Goal: Task Accomplishment & Management: Use online tool/utility

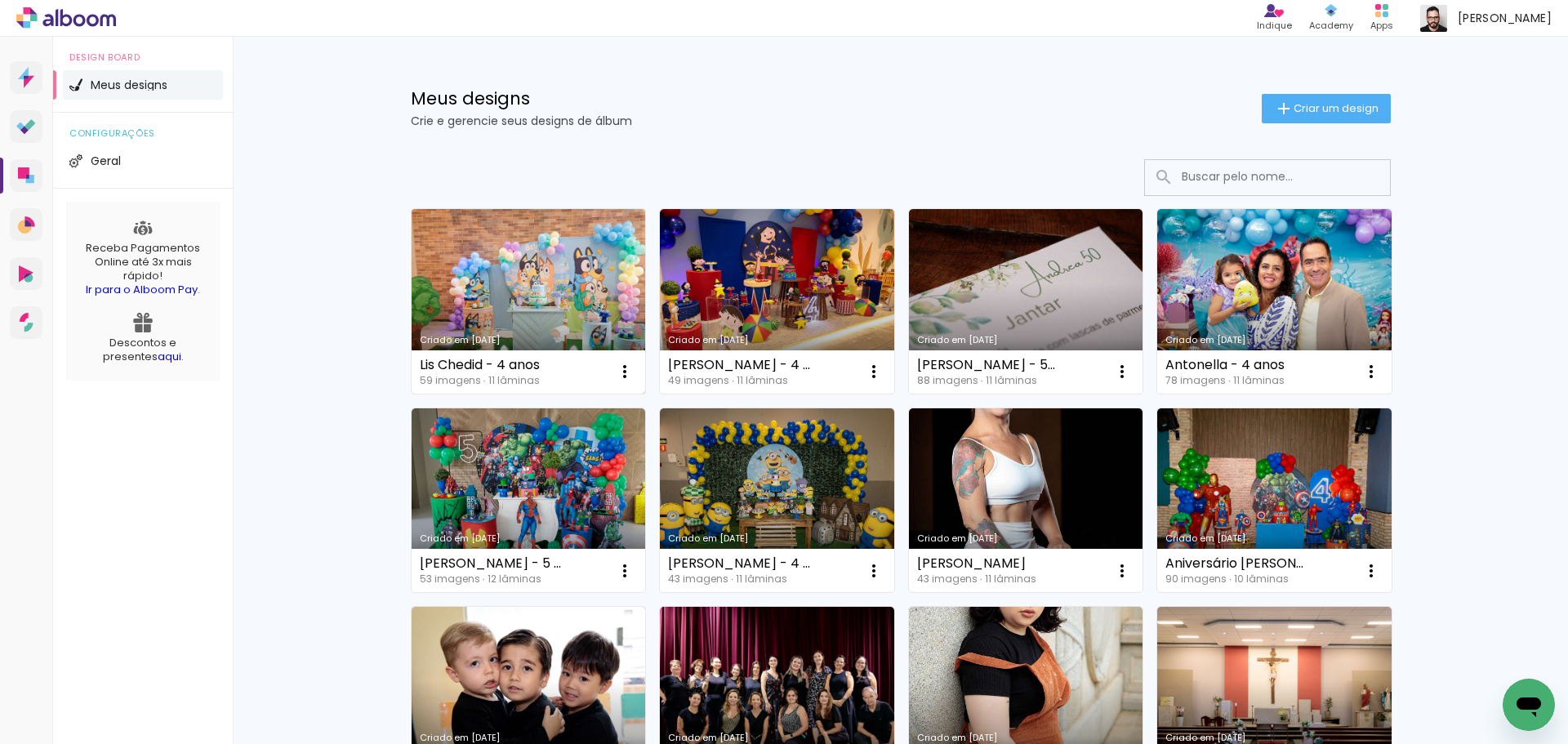
click at [529, 293] on link "Criado em [DATE]" at bounding box center [528, 301] width 235 height 184
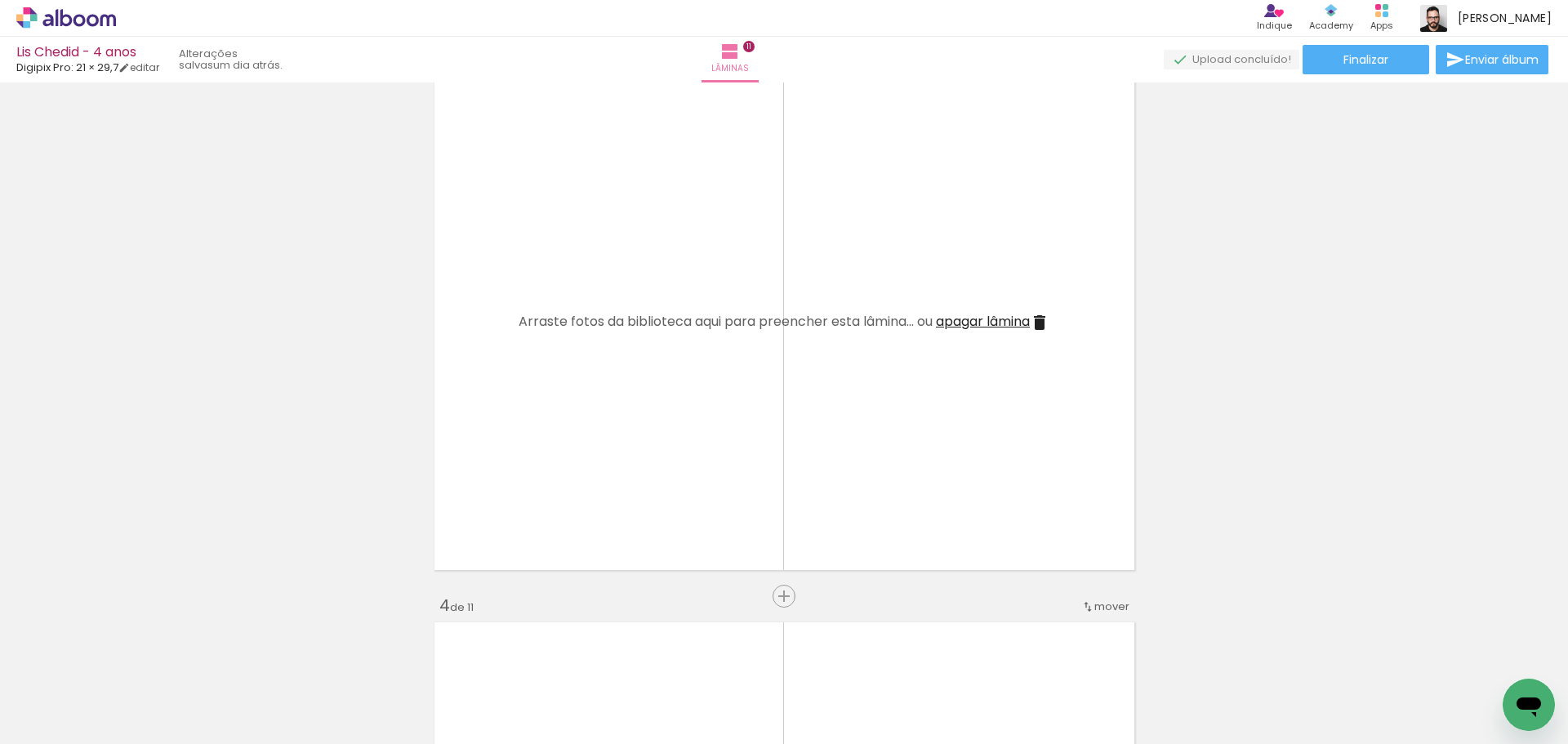
scroll to position [1062, 0]
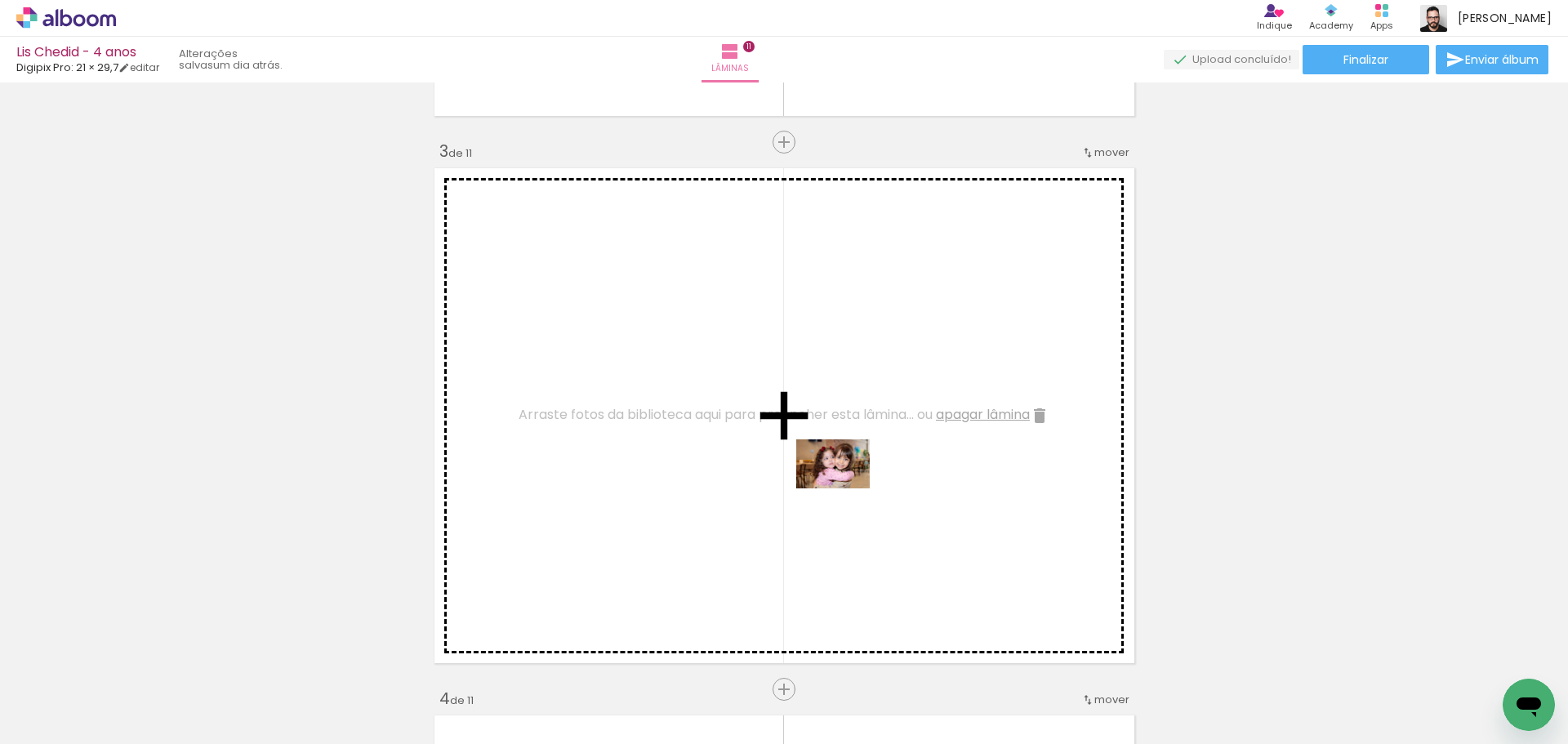
drag, startPoint x: 1092, startPoint y: 689, endPoint x: 845, endPoint y: 488, distance: 318.4
click at [845, 488] on quentale-workspace at bounding box center [784, 372] width 1568 height 744
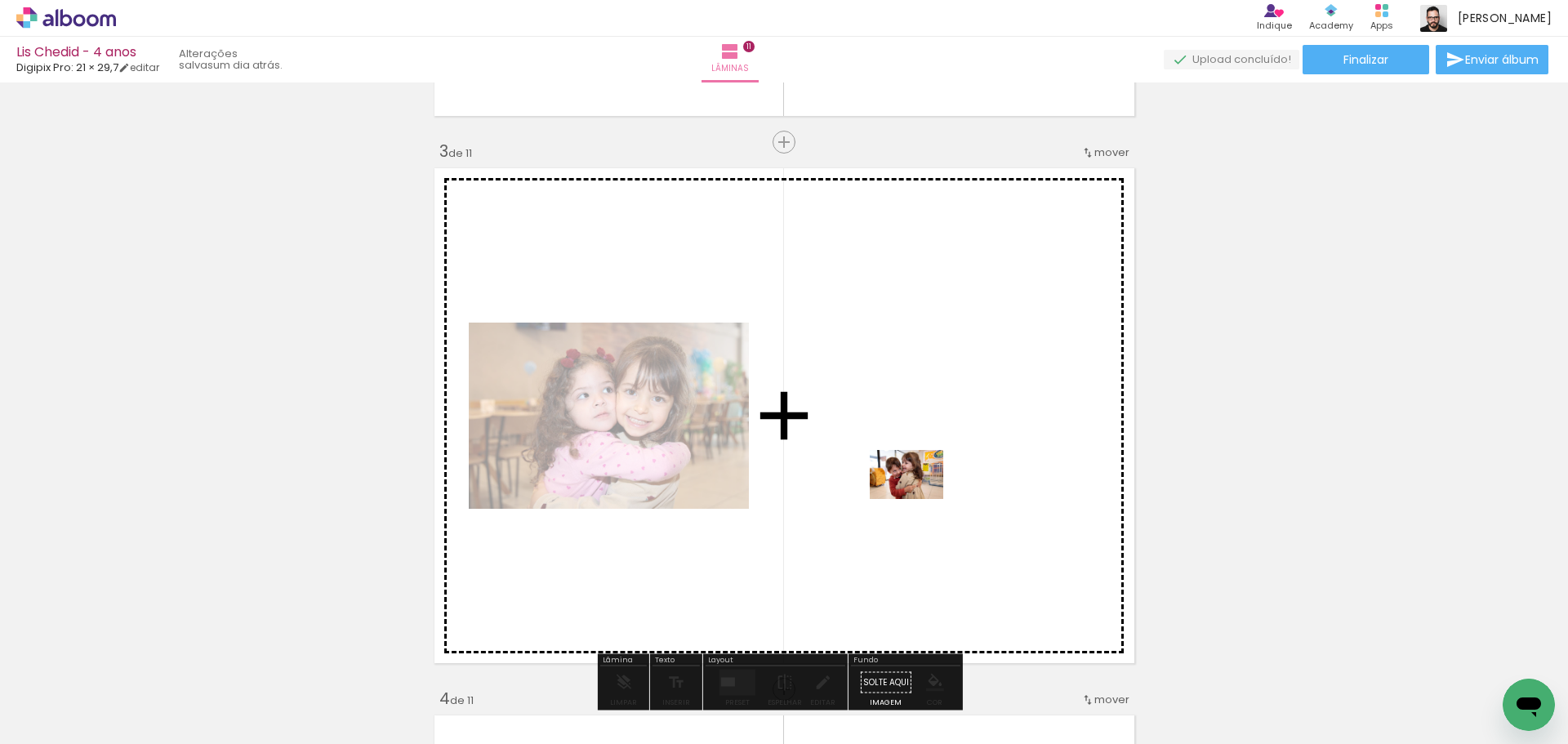
drag, startPoint x: 1163, startPoint y: 678, endPoint x: 1313, endPoint y: 683, distance: 150.1
click at [919, 500] on quentale-workspace at bounding box center [784, 372] width 1568 height 744
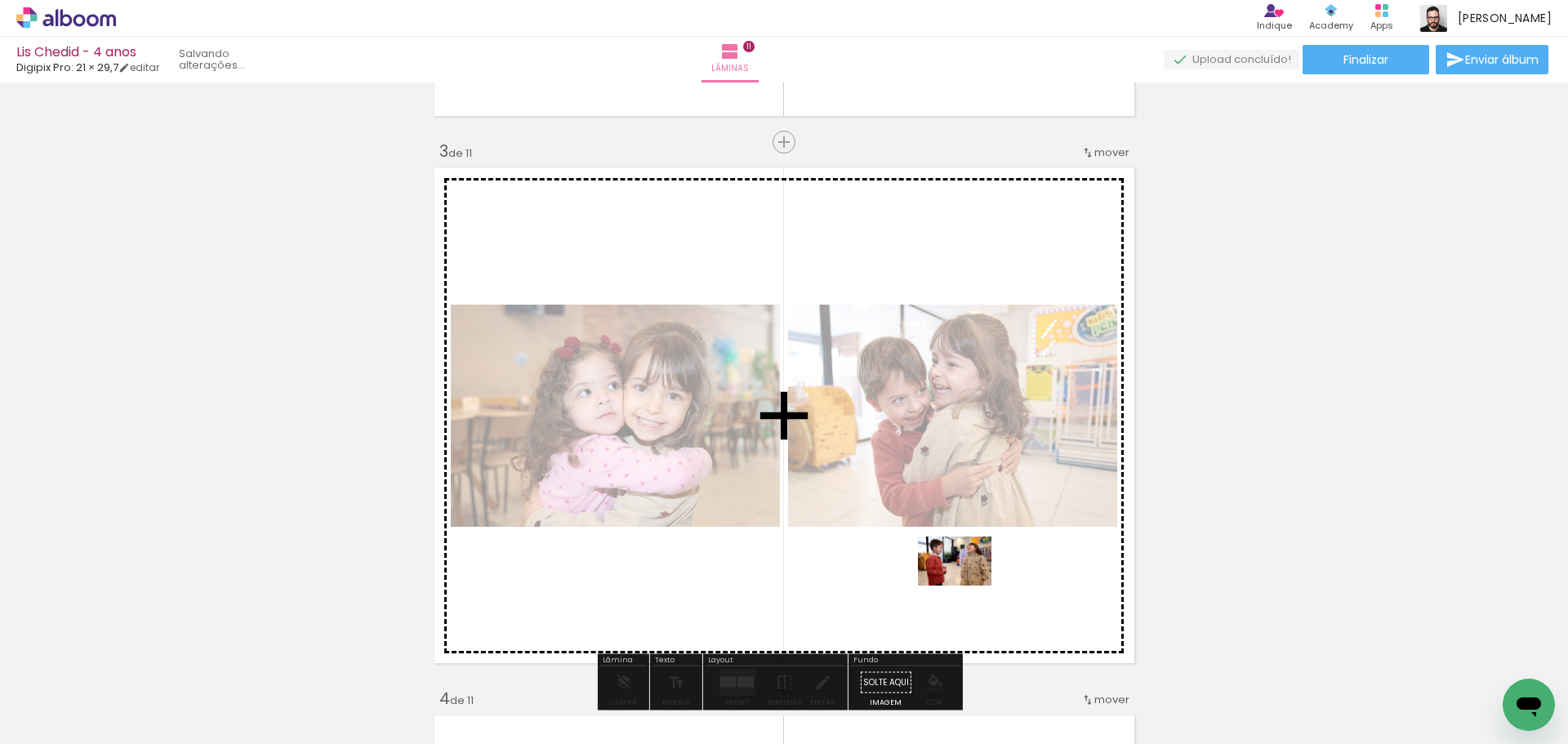
drag, startPoint x: 1274, startPoint y: 690, endPoint x: 967, endPoint y: 585, distance: 324.5
click at [967, 585] on quentale-workspace at bounding box center [784, 372] width 1568 height 744
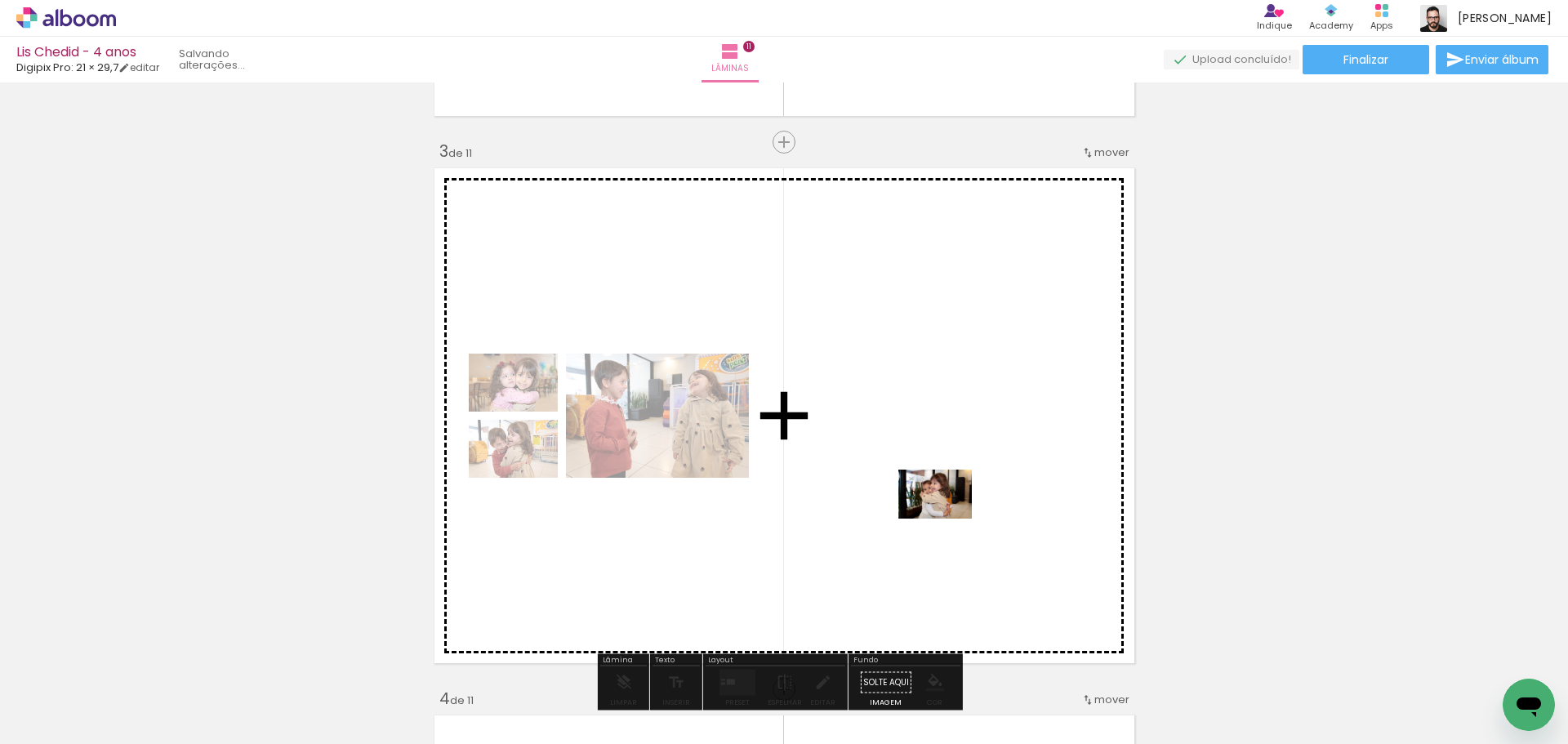
drag, startPoint x: 1451, startPoint y: 702, endPoint x: 947, endPoint y: 519, distance: 536.2
click at [947, 519] on quentale-workspace at bounding box center [784, 372] width 1568 height 744
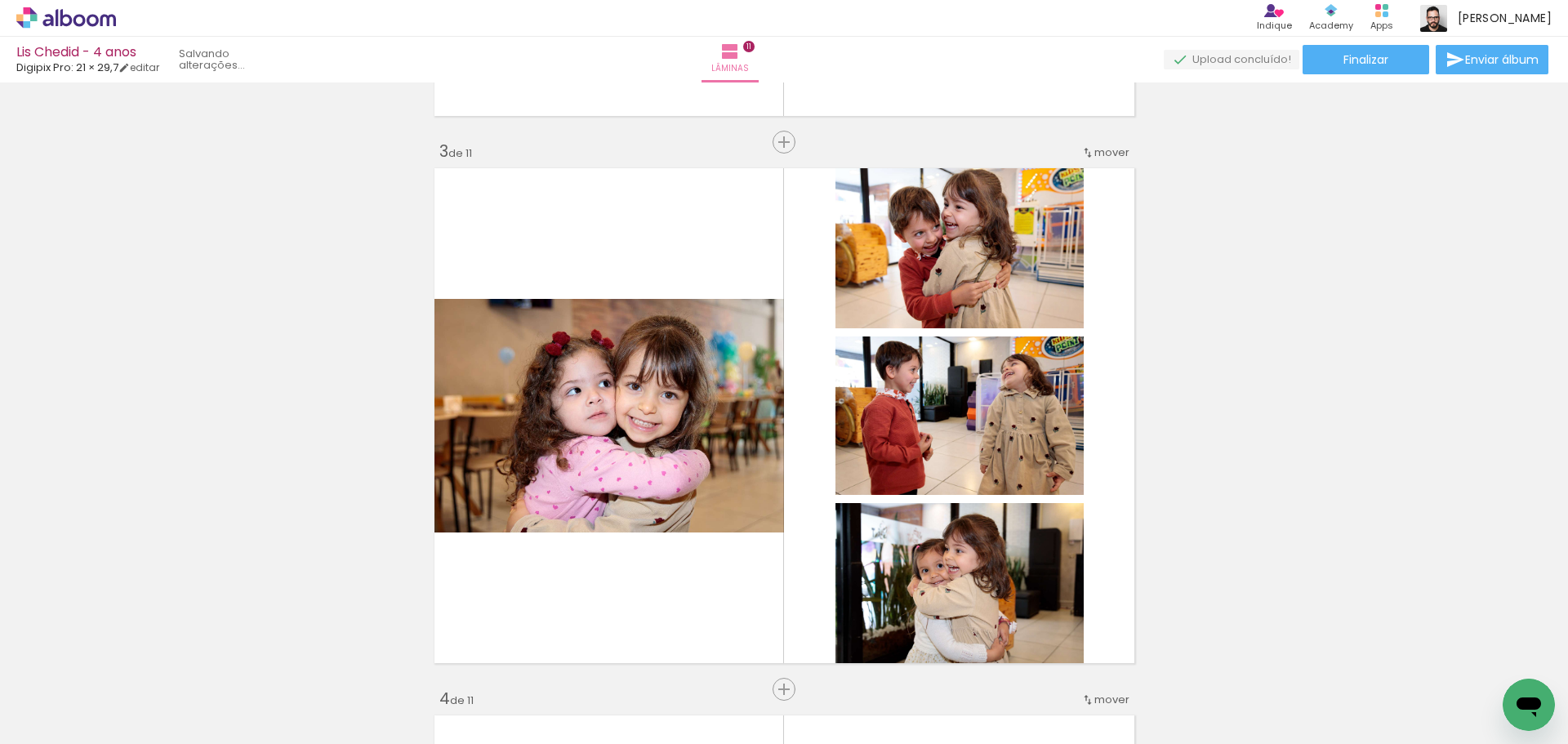
scroll to position [0, 1242]
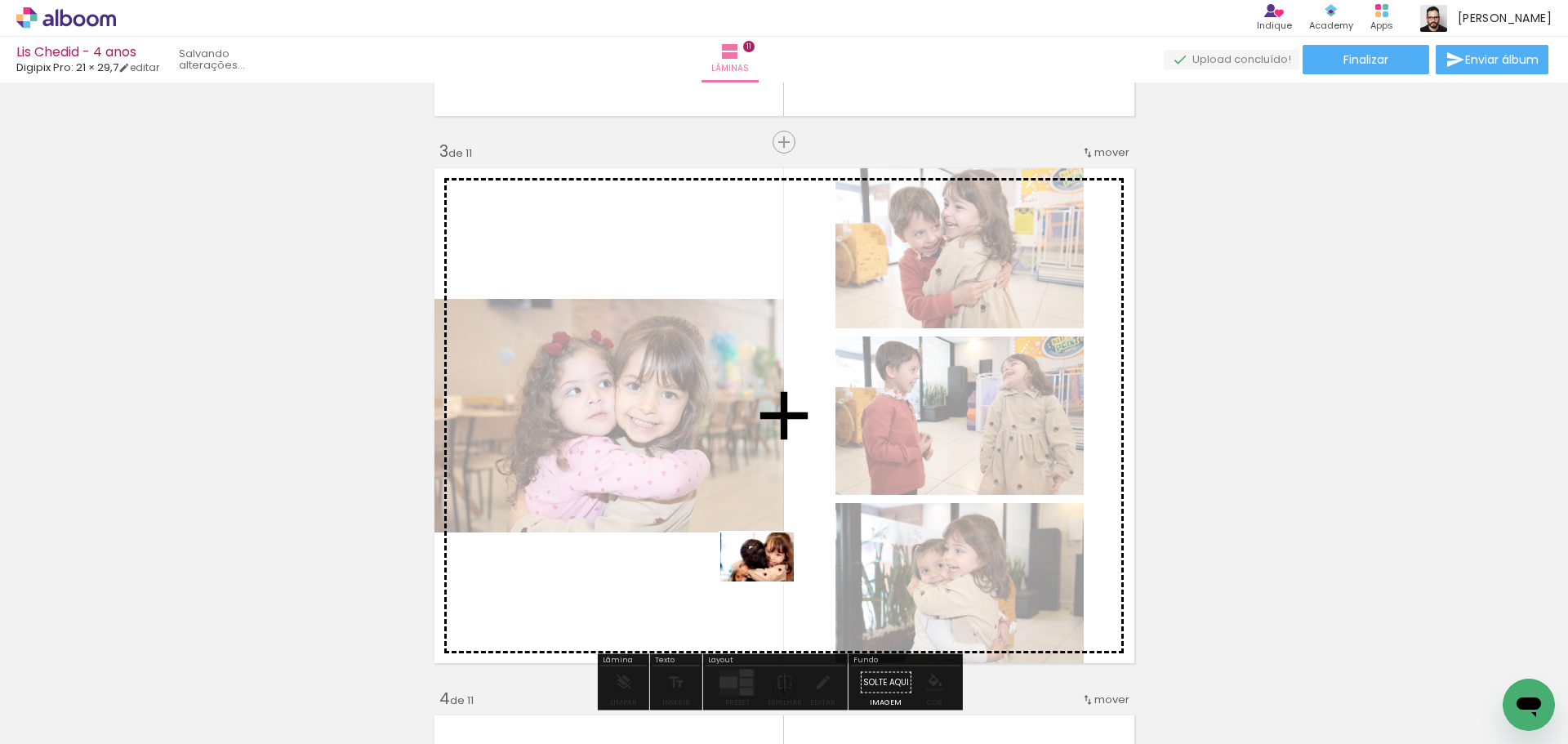
drag, startPoint x: 768, startPoint y: 684, endPoint x: 770, endPoint y: 582, distance: 102.0
click at [770, 582] on quentale-workspace at bounding box center [784, 372] width 1568 height 744
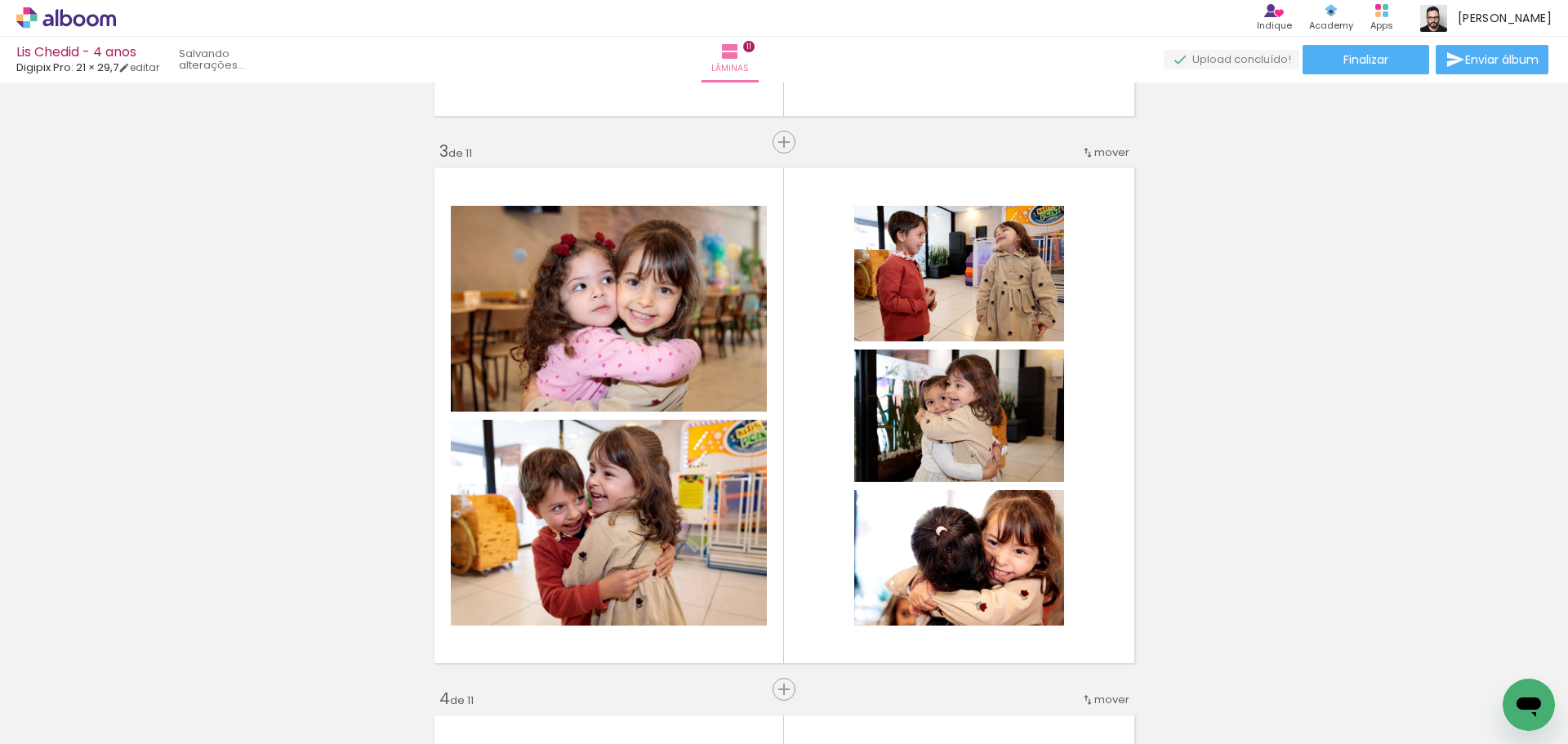
scroll to position [0, 1863]
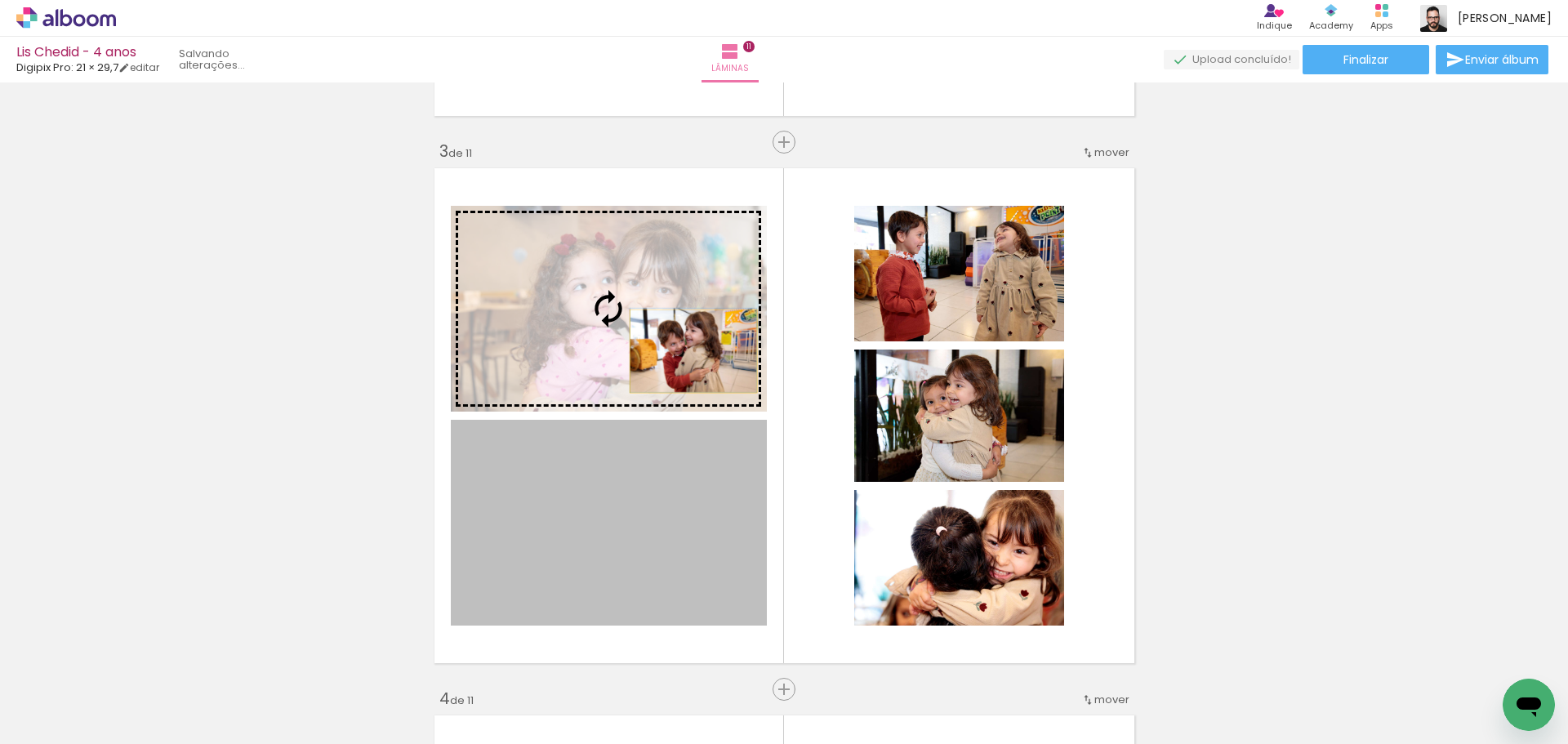
drag, startPoint x: 672, startPoint y: 458, endPoint x: 687, endPoint y: 352, distance: 107.1
click at [0, 0] on slot at bounding box center [0, 0] width 0 height 0
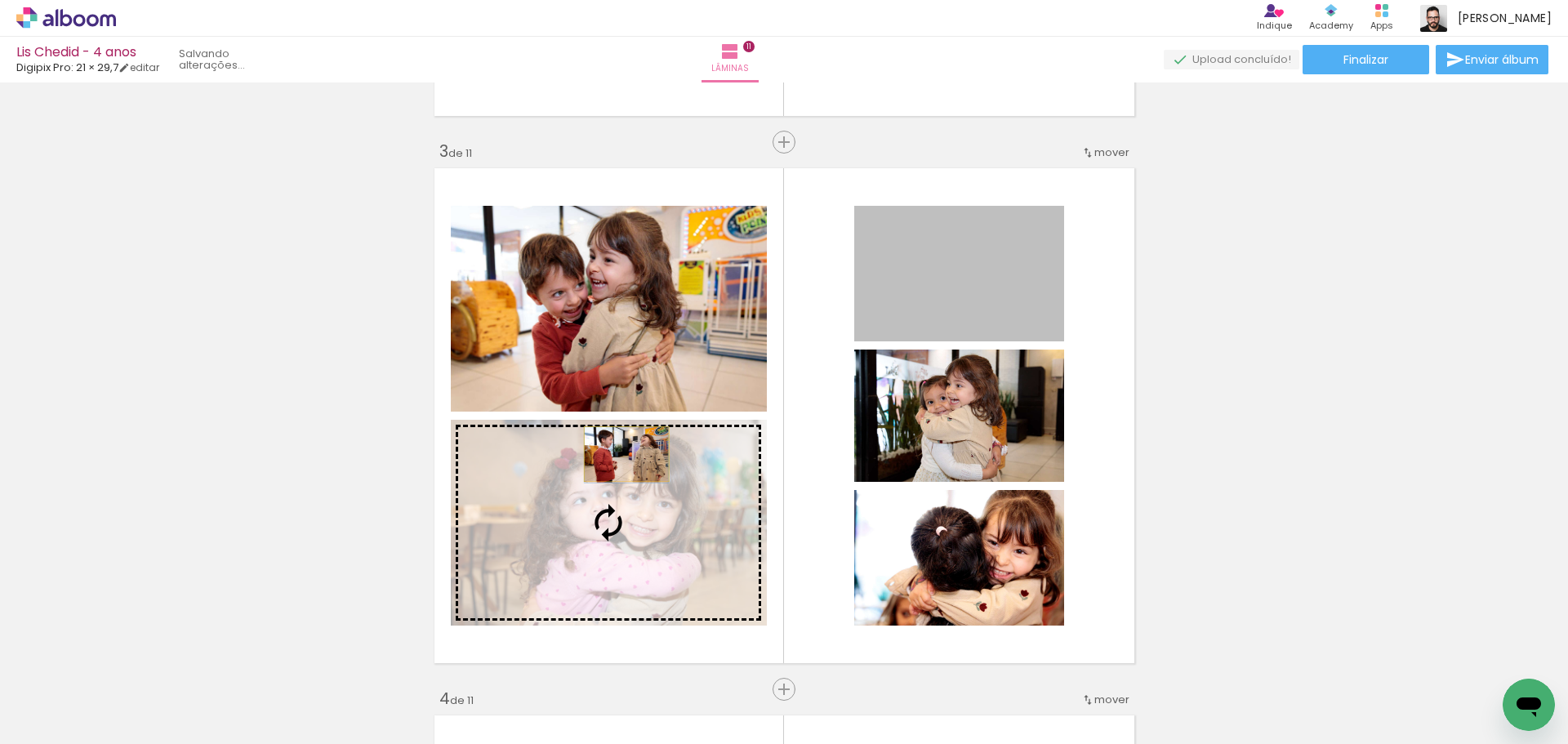
drag, startPoint x: 913, startPoint y: 288, endPoint x: 620, endPoint y: 456, distance: 337.7
click at [0, 0] on slot at bounding box center [0, 0] width 0 height 0
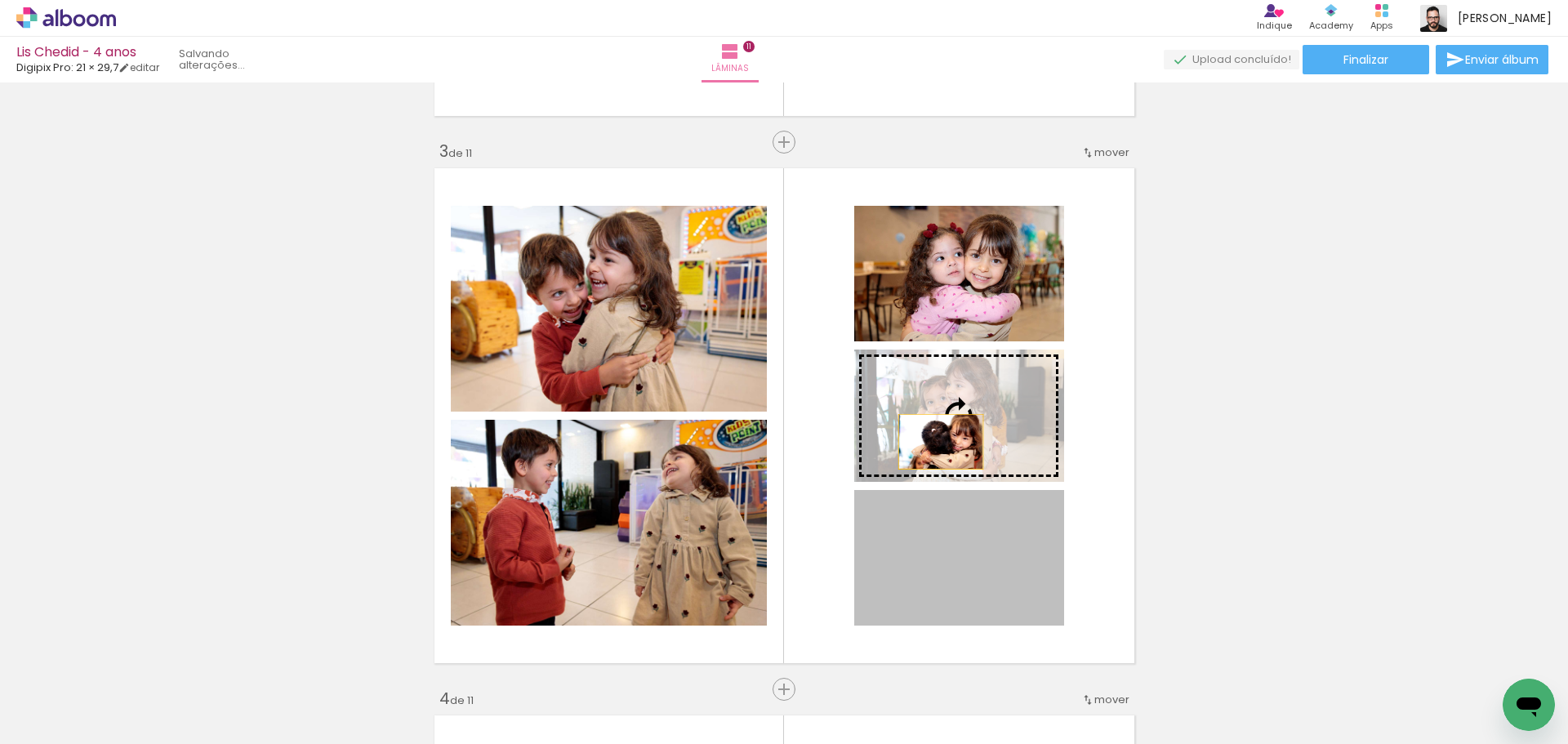
drag, startPoint x: 950, startPoint y: 560, endPoint x: 934, endPoint y: 442, distance: 119.1
click at [0, 0] on slot at bounding box center [0, 0] width 0 height 0
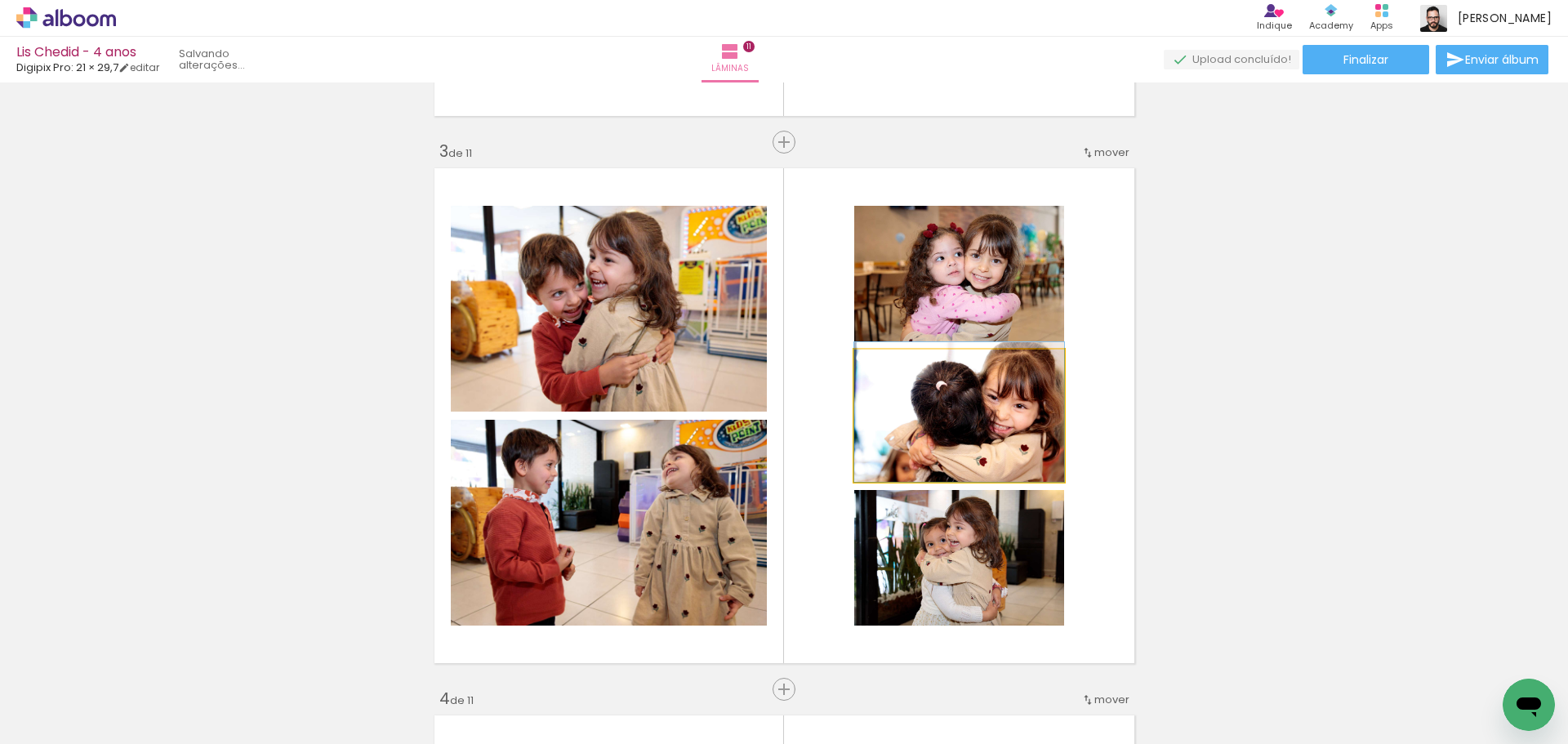
drag, startPoint x: 979, startPoint y: 432, endPoint x: 953, endPoint y: 426, distance: 26.7
click at [953, 429] on quentale-photo at bounding box center [959, 416] width 210 height 133
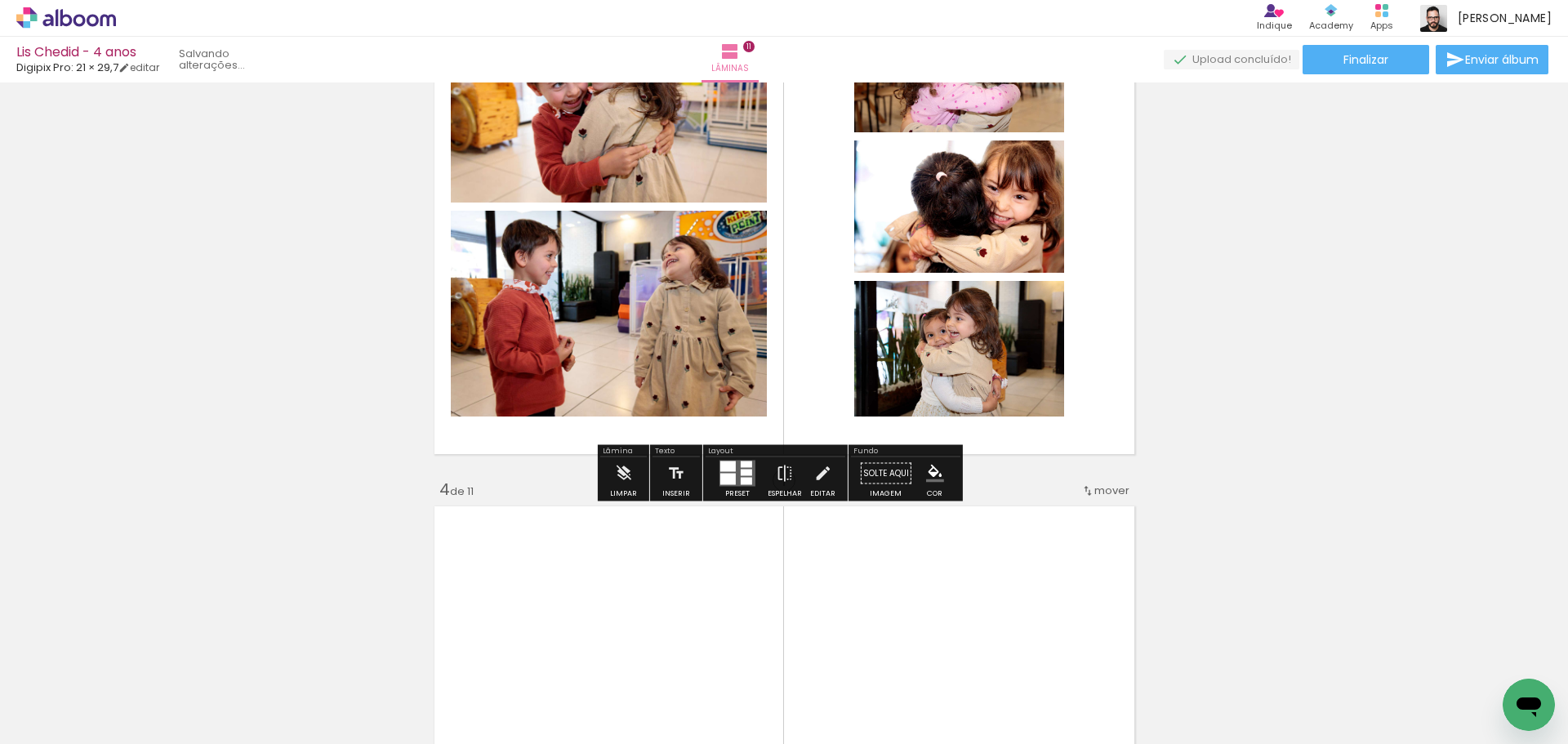
scroll to position [1552, 0]
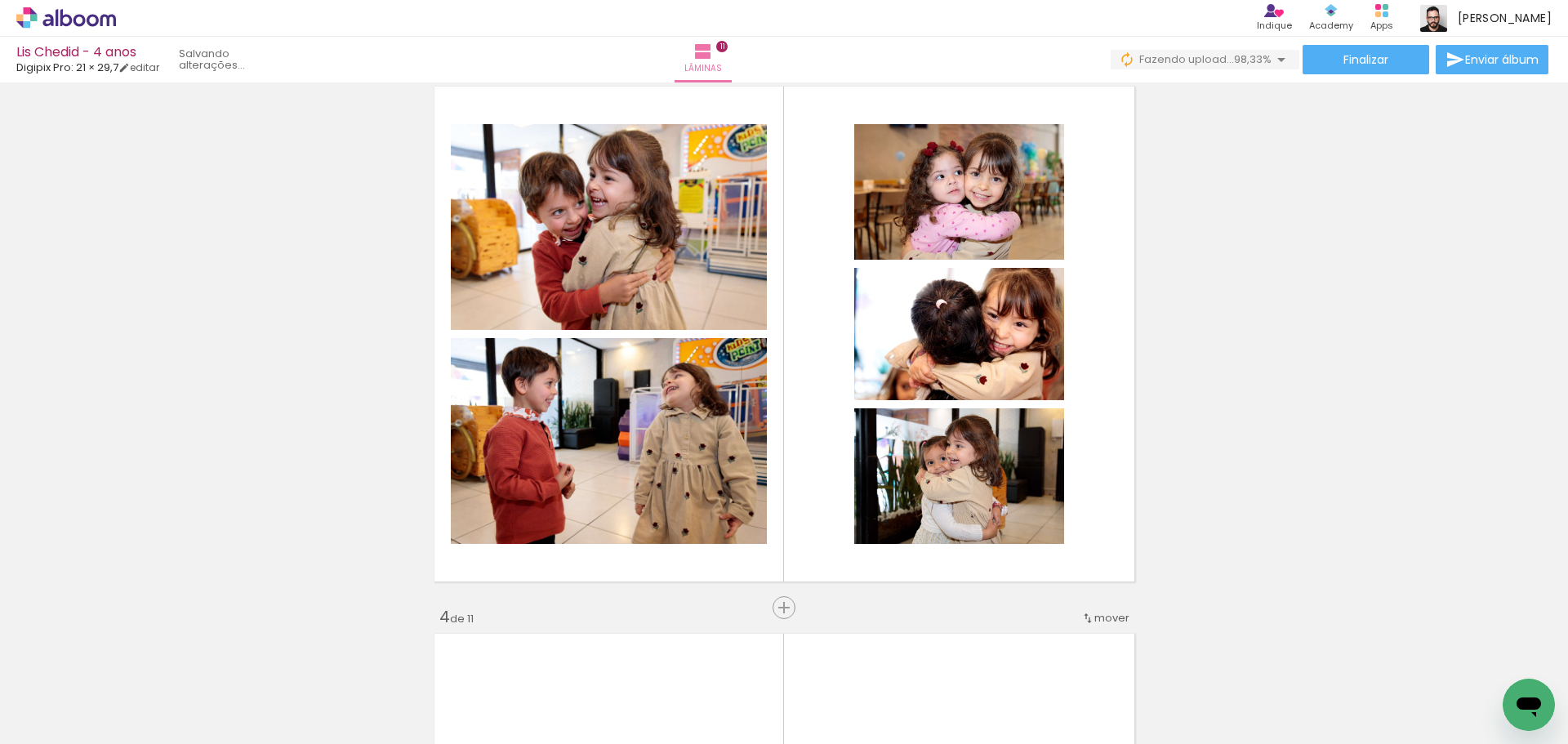
scroll to position [0, 4059]
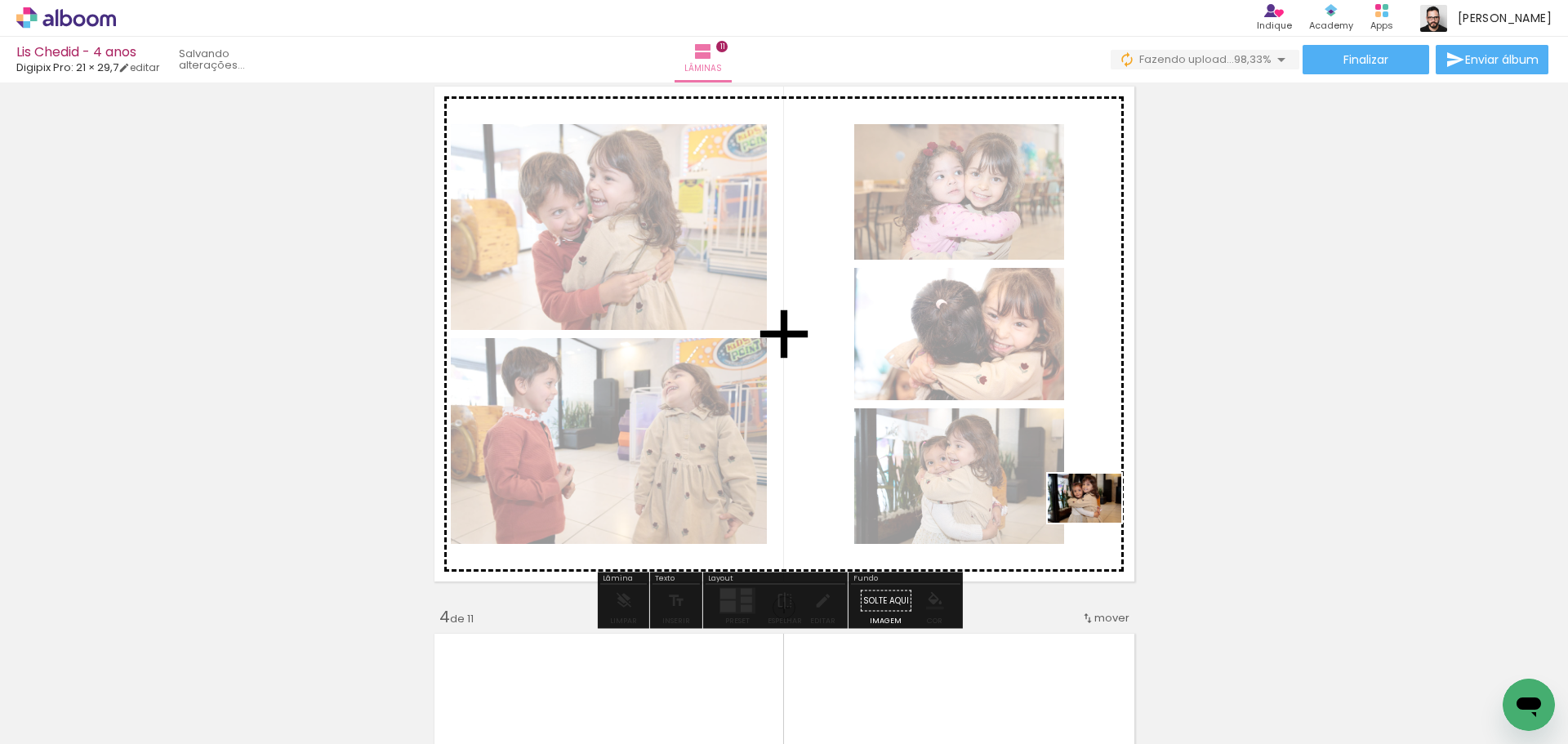
drag, startPoint x: 1488, startPoint y: 683, endPoint x: 1097, endPoint y: 523, distance: 422.5
click at [1097, 523] on quentale-workspace at bounding box center [784, 372] width 1568 height 744
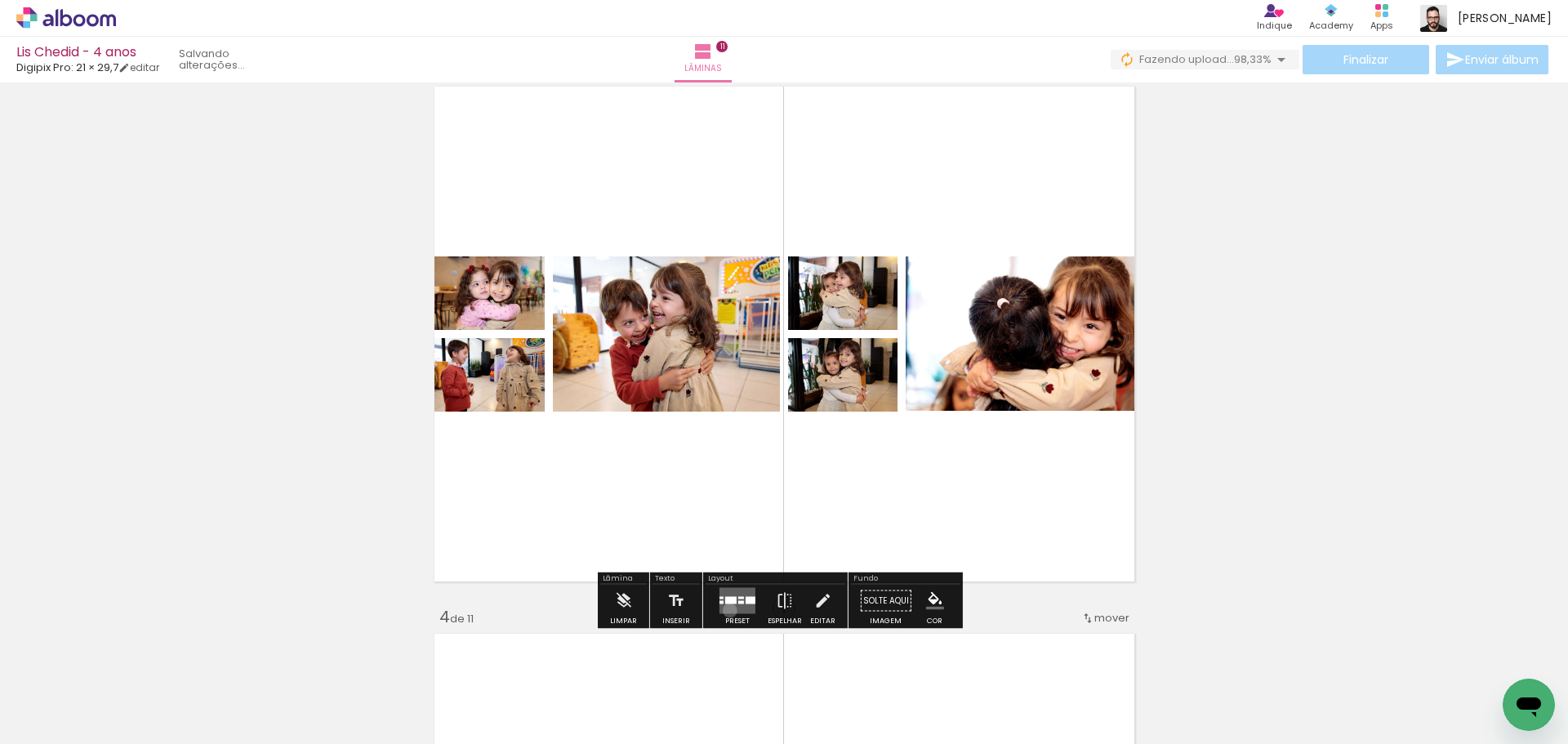
click at [726, 611] on quentale-layouter at bounding box center [738, 601] width 36 height 26
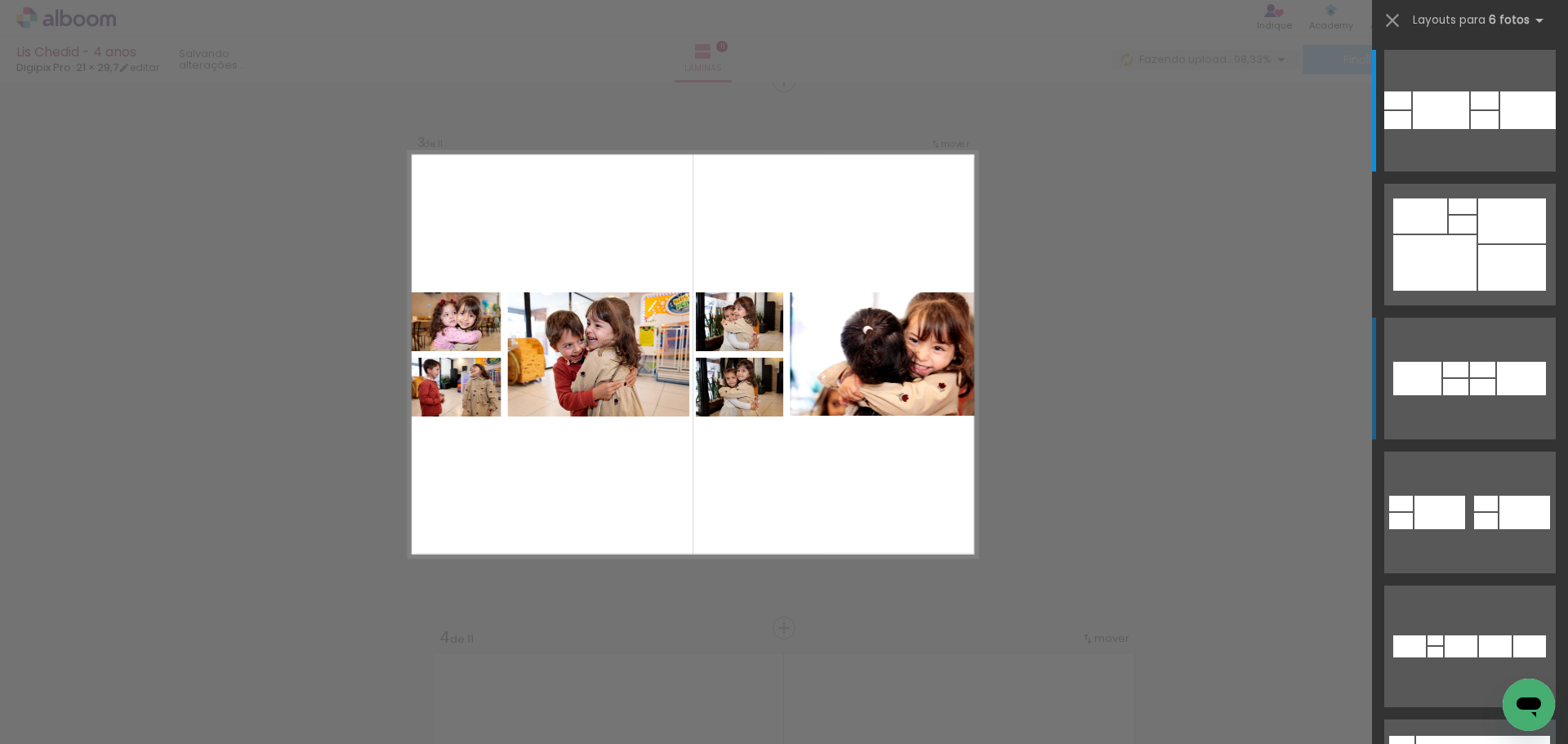
scroll to position [1116, 0]
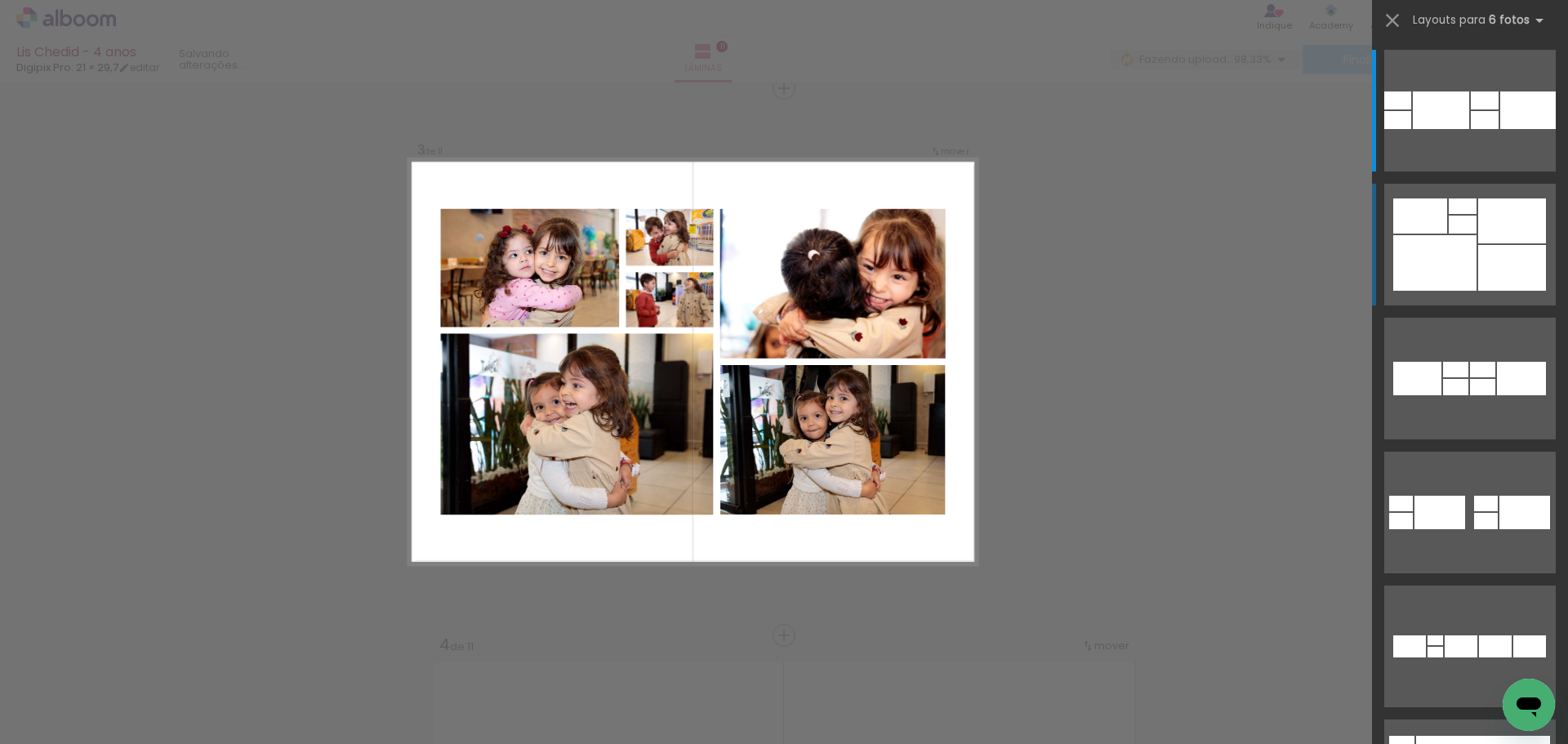
click at [1462, 243] on div at bounding box center [1435, 263] width 83 height 55
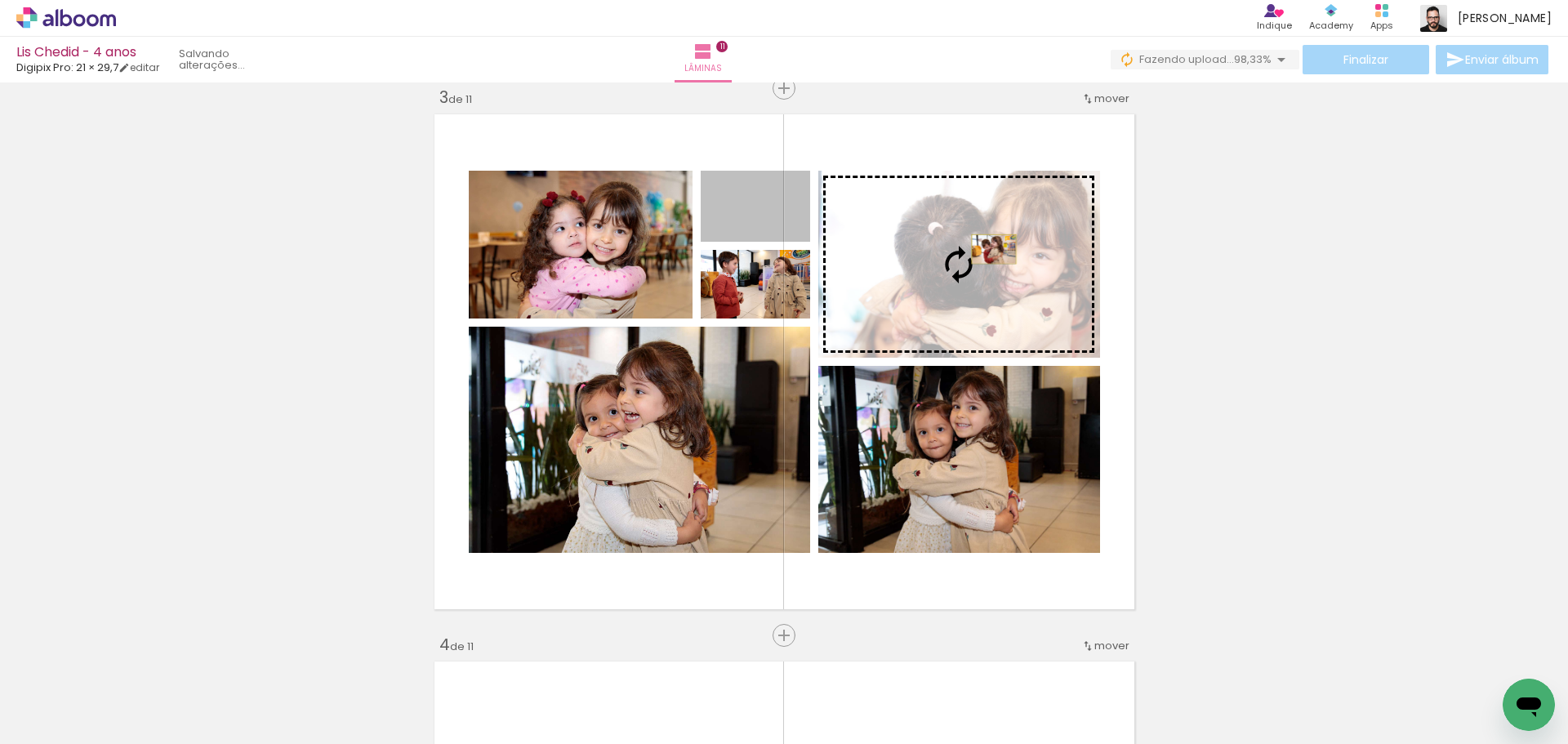
drag, startPoint x: 784, startPoint y: 220, endPoint x: 826, endPoint y: 270, distance: 65.3
click at [0, 0] on slot at bounding box center [0, 0] width 0 height 0
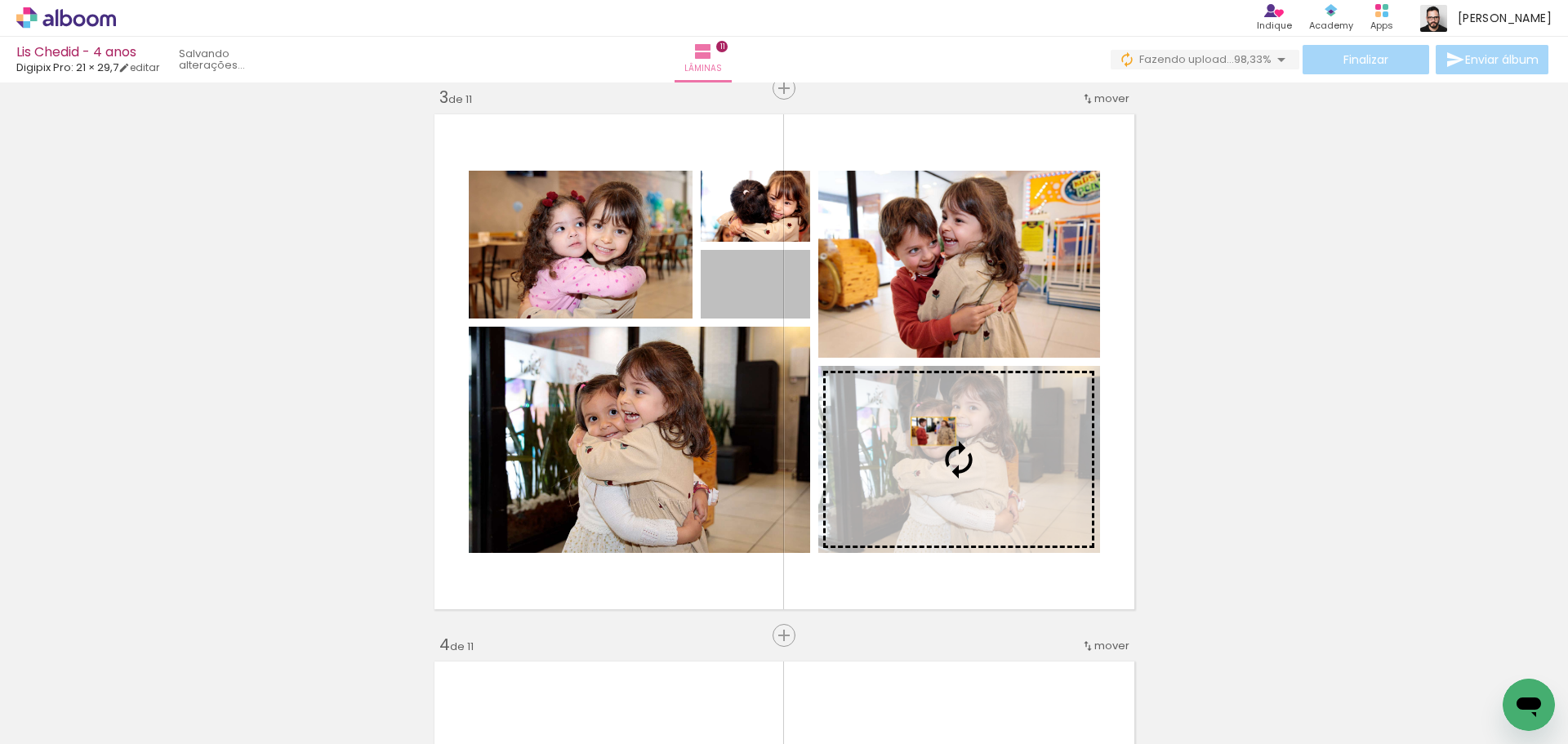
drag, startPoint x: 781, startPoint y: 313, endPoint x: 924, endPoint y: 457, distance: 202.9
click at [0, 0] on slot at bounding box center [0, 0] width 0 height 0
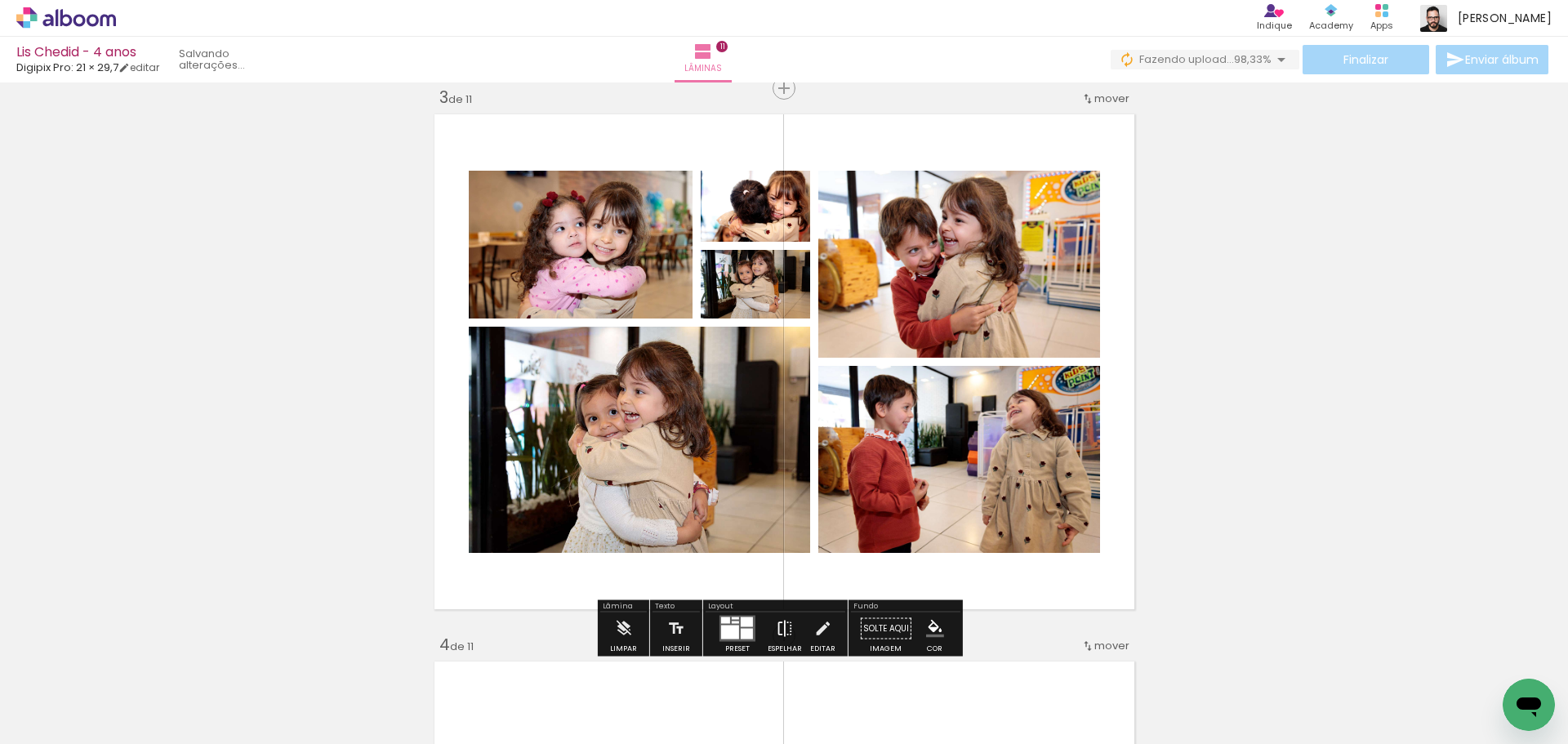
click at [776, 631] on iron-icon at bounding box center [784, 629] width 18 height 33
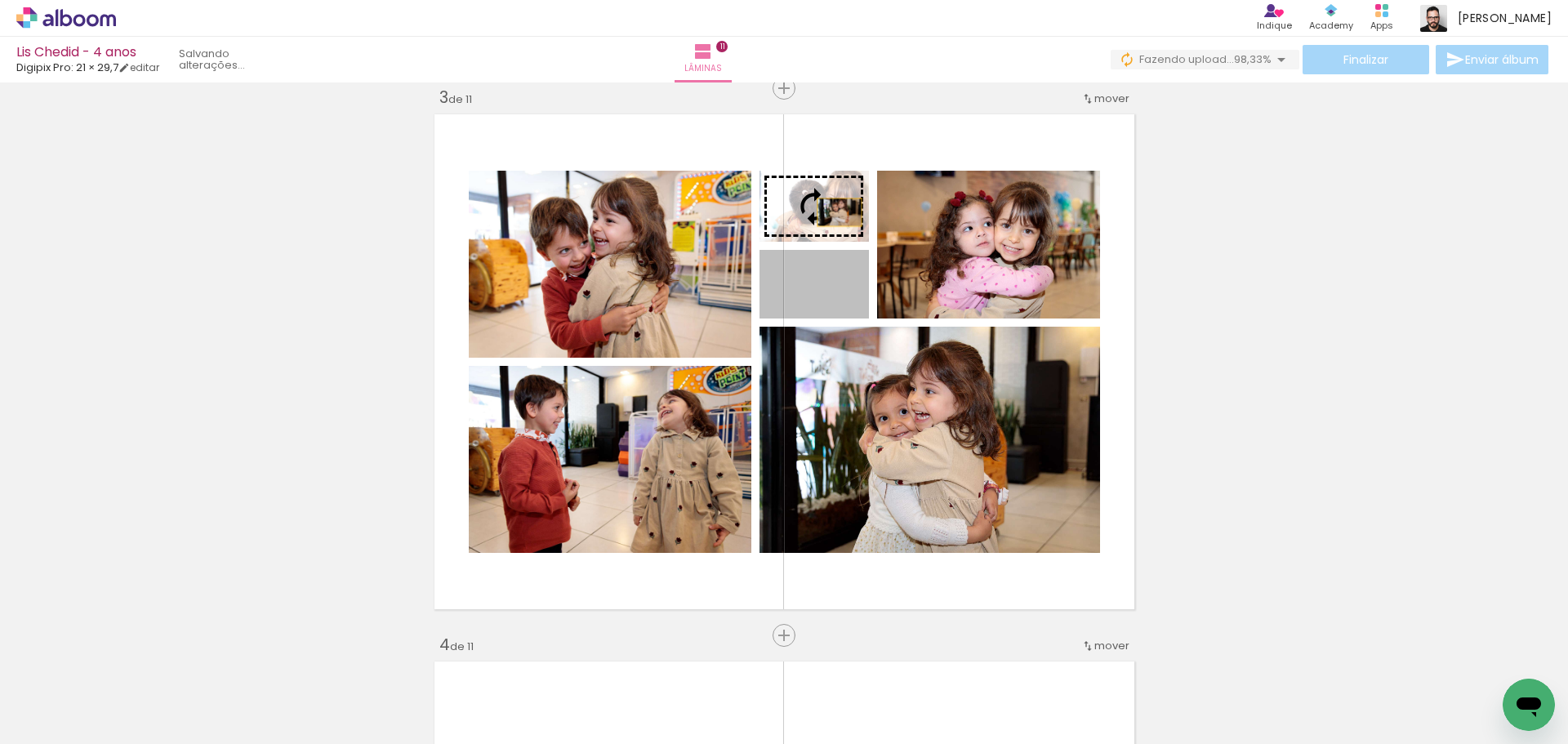
drag, startPoint x: 844, startPoint y: 303, endPoint x: 833, endPoint y: 212, distance: 91.7
click at [0, 0] on slot at bounding box center [0, 0] width 0 height 0
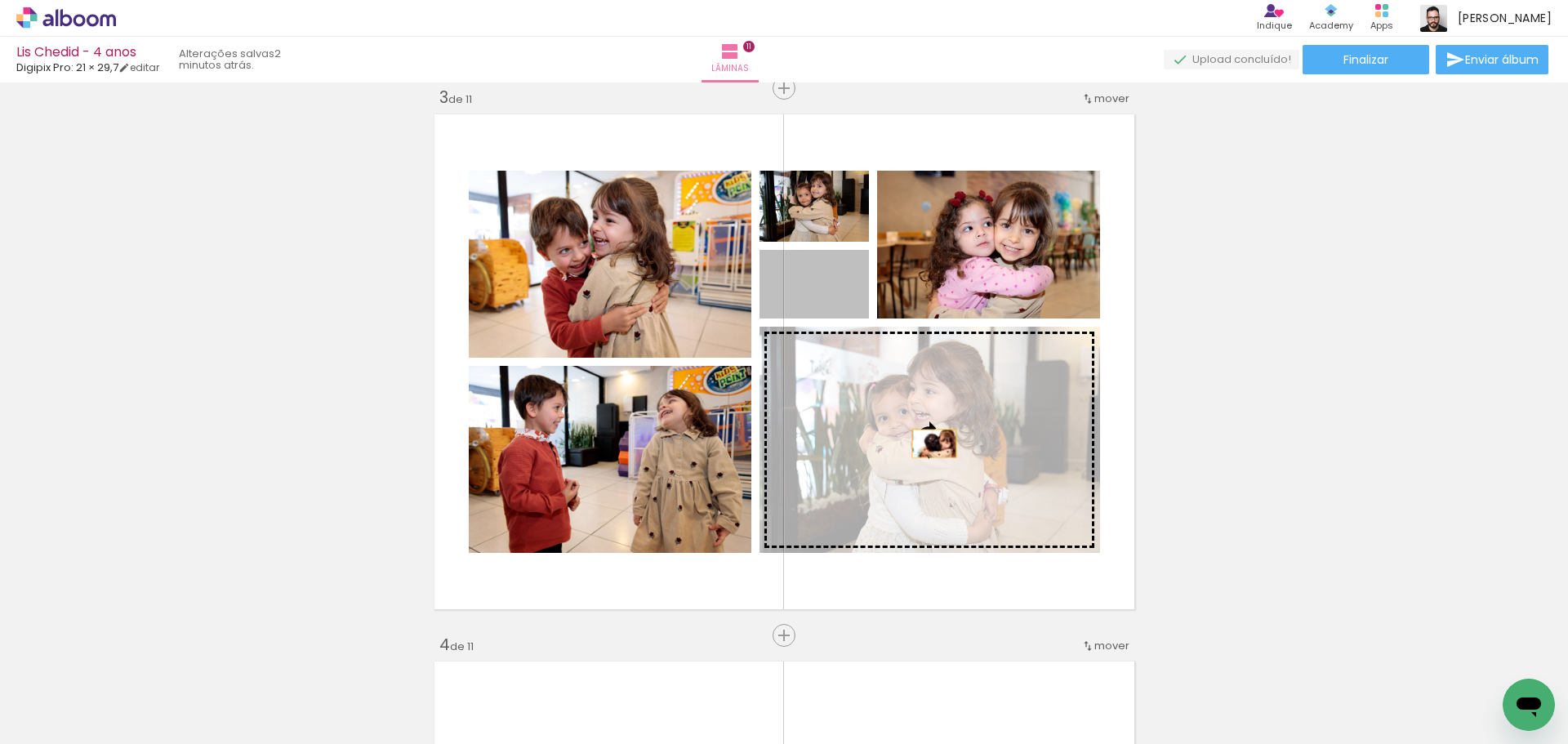
drag, startPoint x: 842, startPoint y: 306, endPoint x: 928, endPoint y: 447, distance: 165.2
click at [0, 0] on slot at bounding box center [0, 0] width 0 height 0
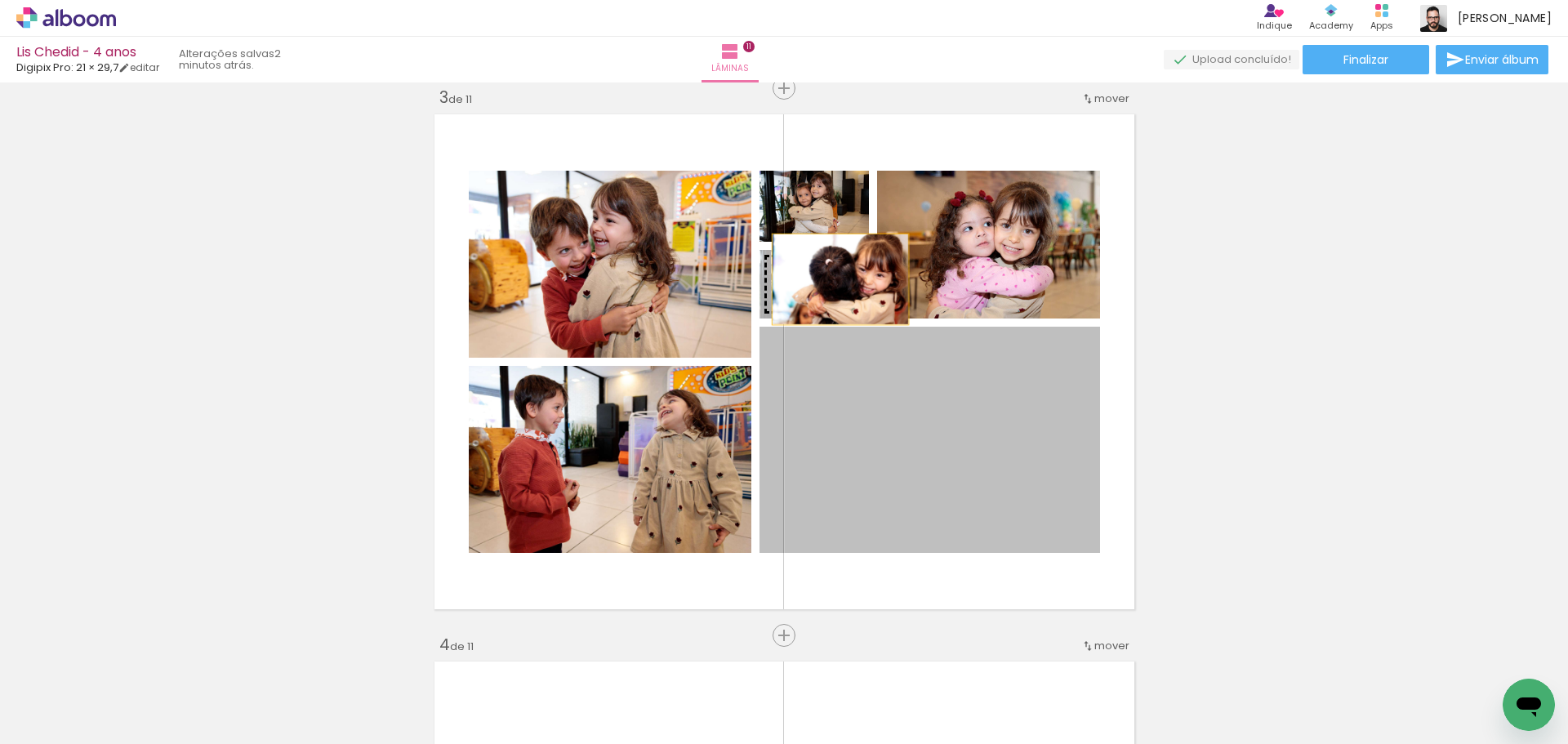
drag, startPoint x: 952, startPoint y: 471, endPoint x: 834, endPoint y: 281, distance: 223.7
click at [0, 0] on slot at bounding box center [0, 0] width 0 height 0
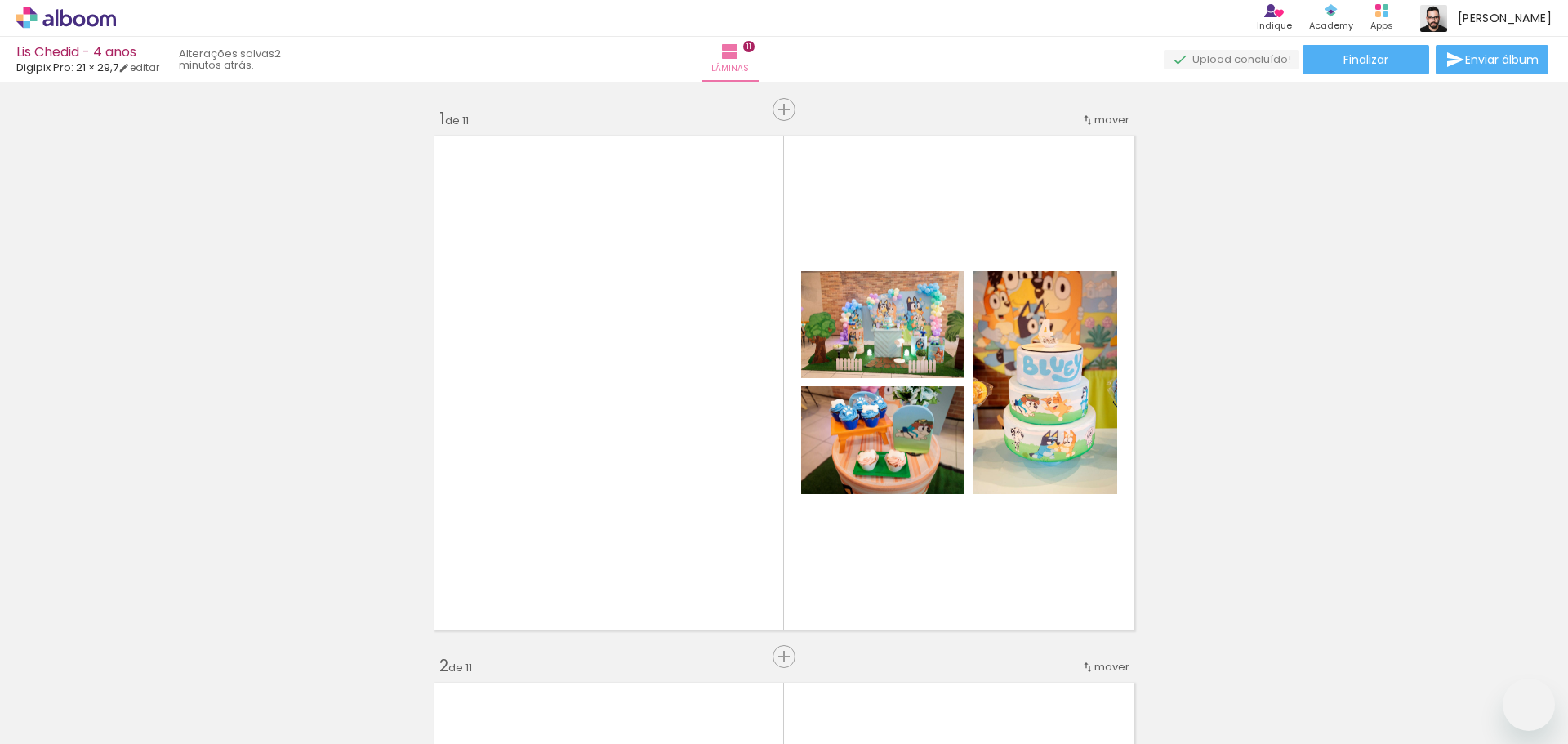
drag, startPoint x: 0, startPoint y: 0, endPoint x: 1203, endPoint y: 495, distance: 1300.9
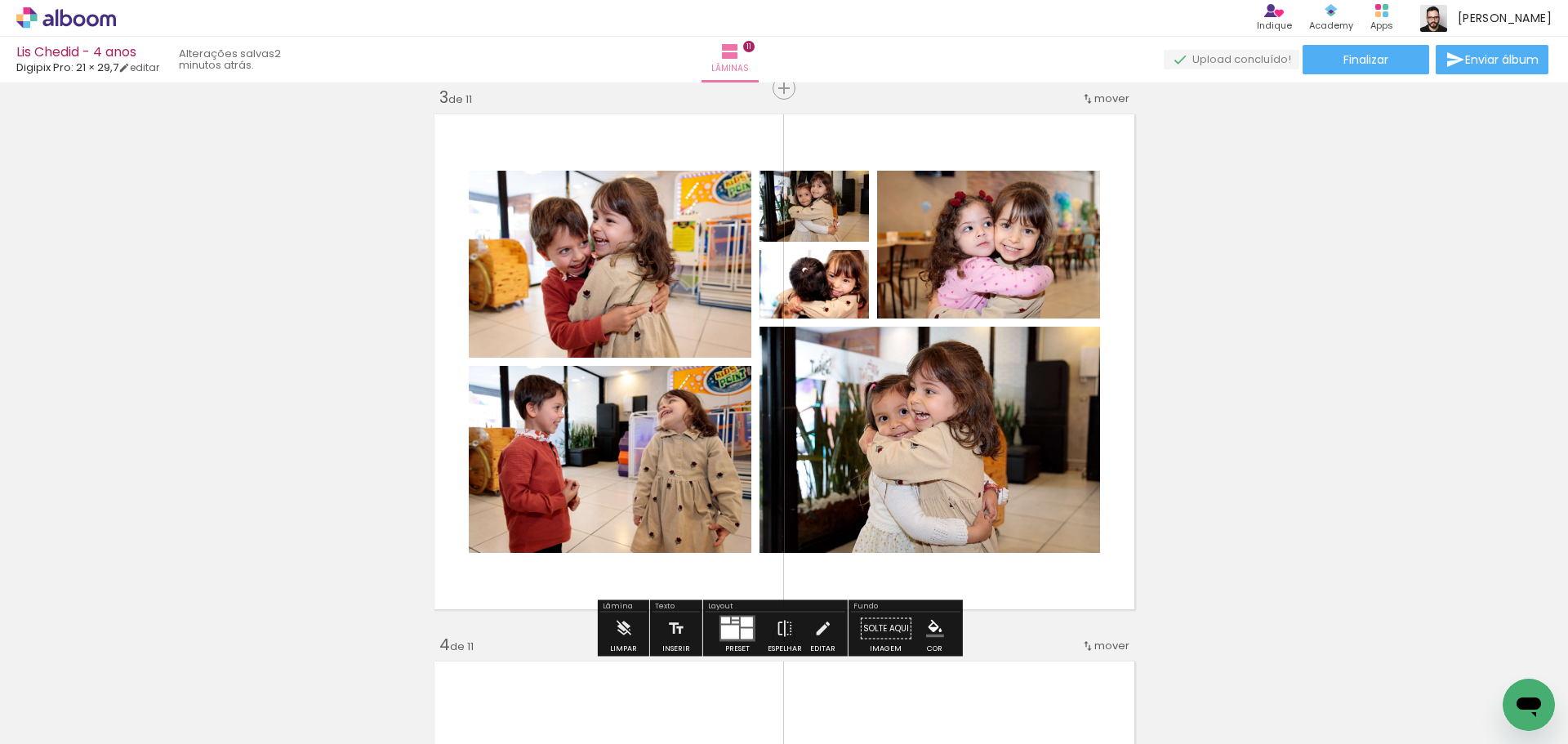
scroll to position [0, 4059]
click at [748, 625] on div at bounding box center [747, 622] width 12 height 10
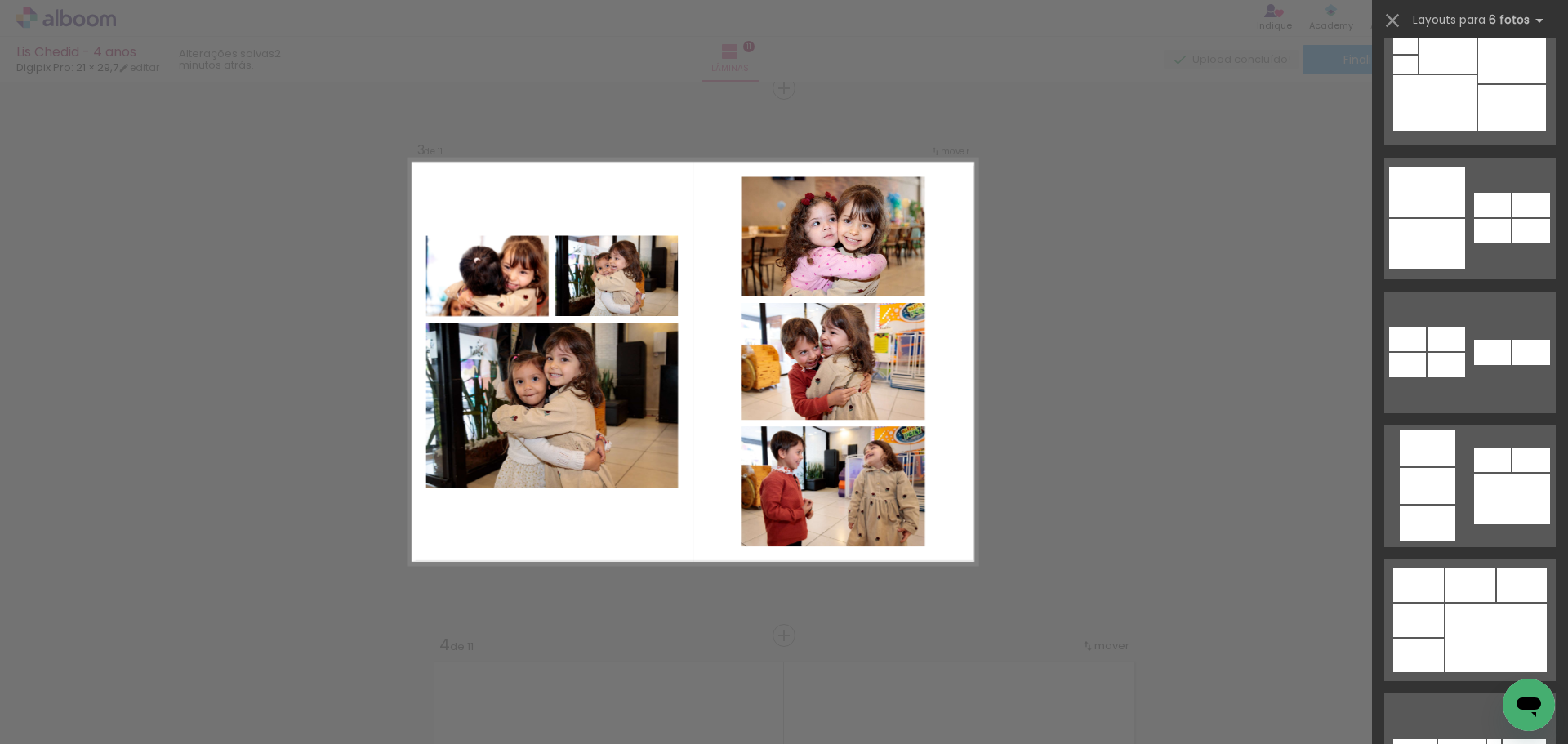
scroll to position [2748, 0]
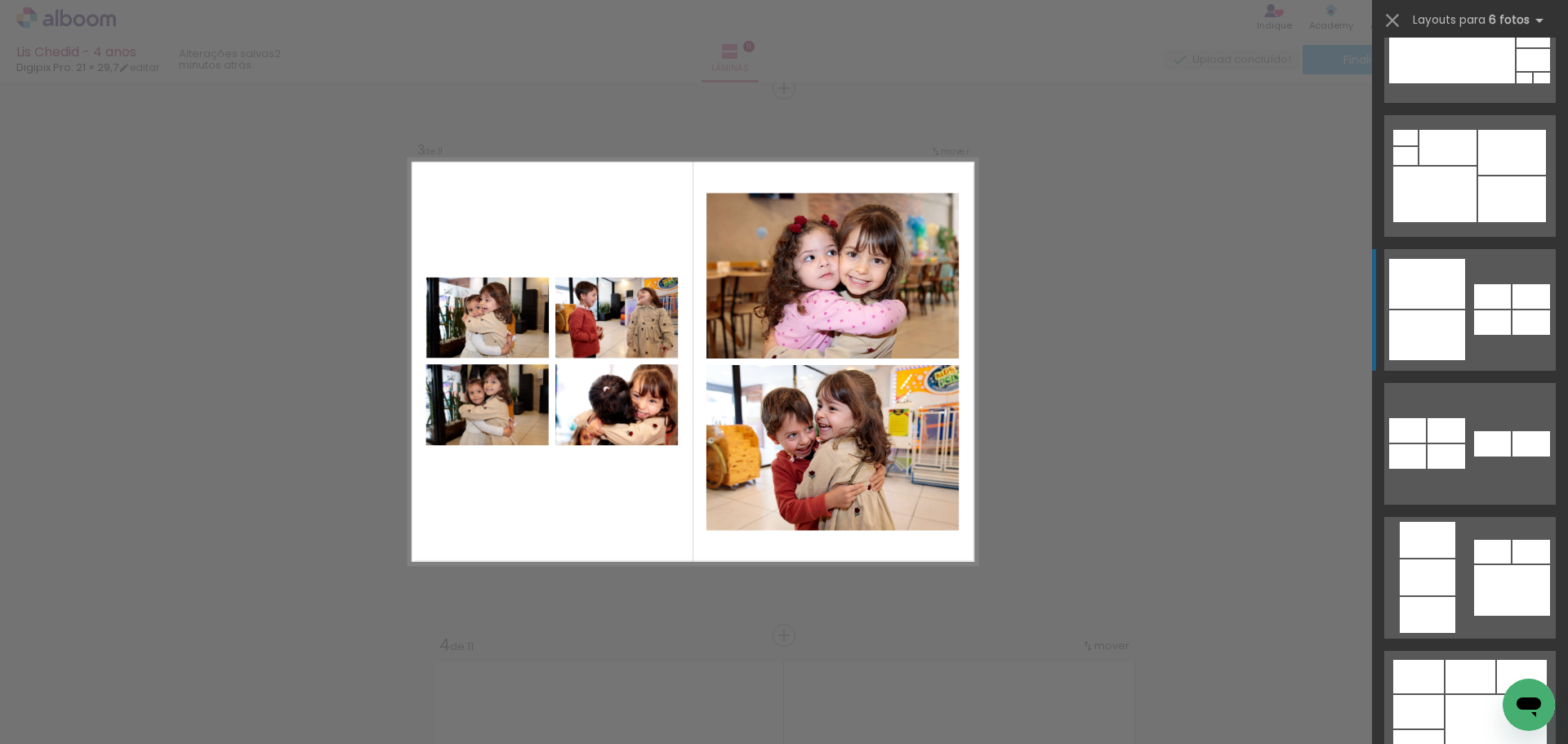
click at [1474, 301] on div at bounding box center [1493, 296] width 36 height 24
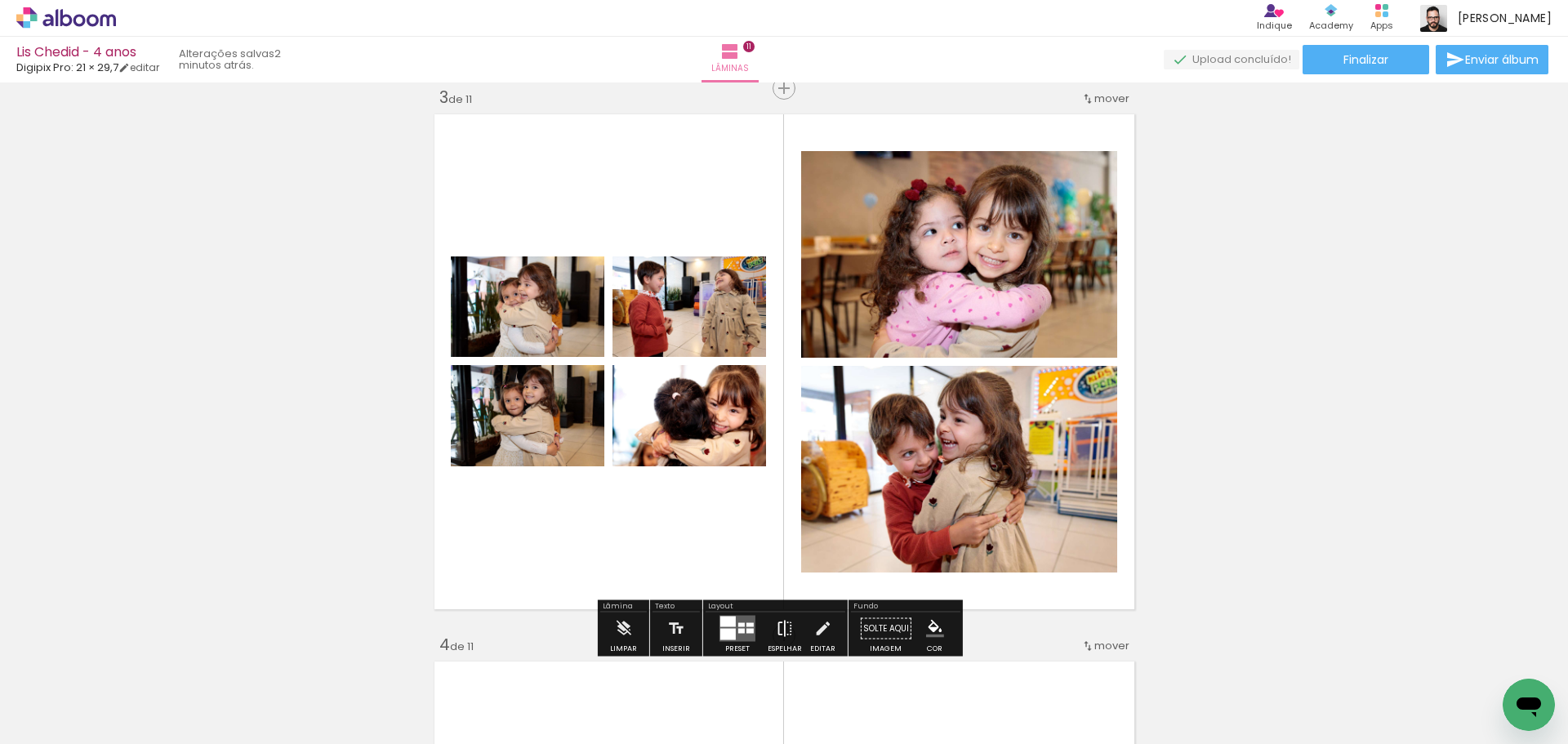
click at [776, 625] on iron-icon at bounding box center [784, 629] width 18 height 33
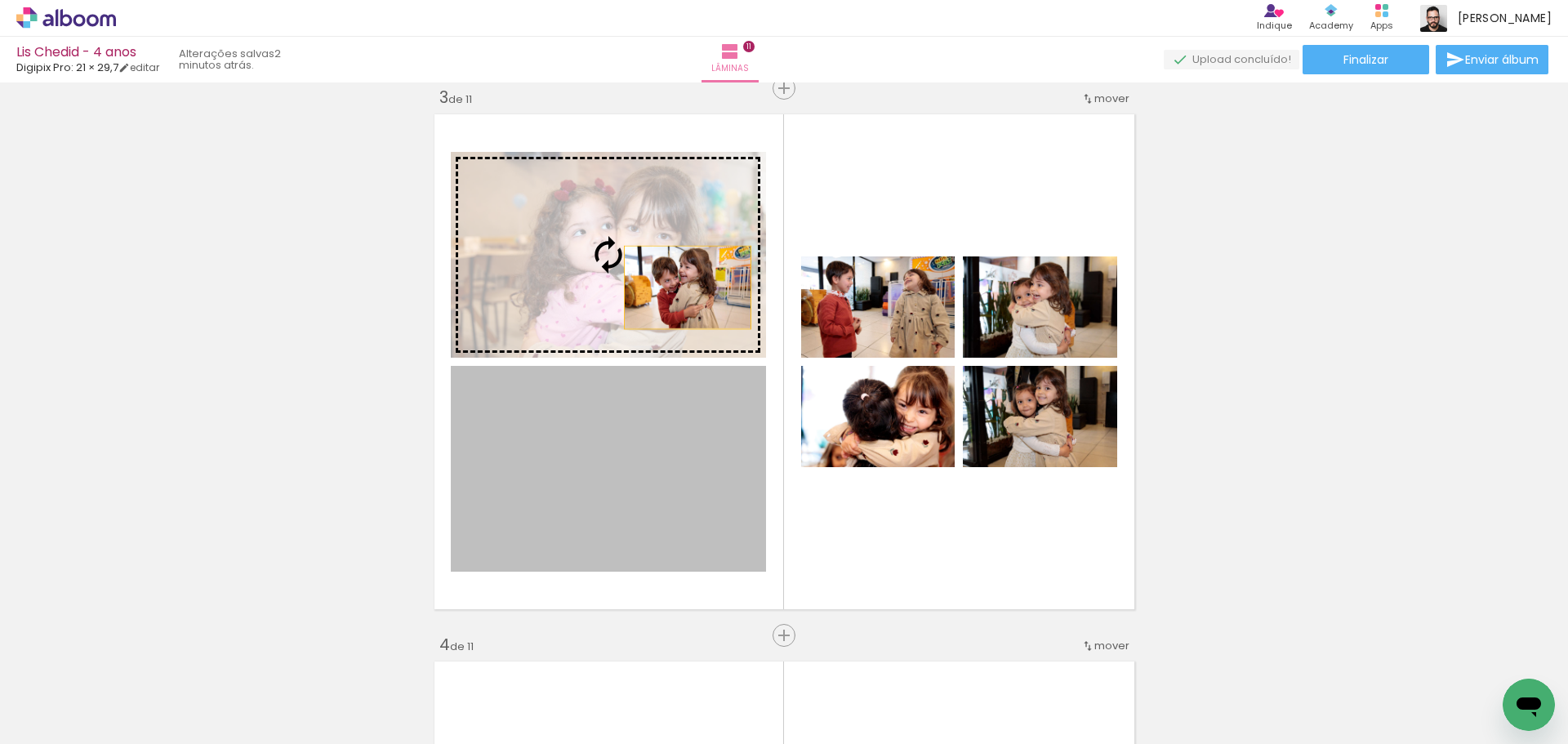
drag, startPoint x: 670, startPoint y: 469, endPoint x: 681, endPoint y: 288, distance: 181.3
click at [0, 0] on slot at bounding box center [0, 0] width 0 height 0
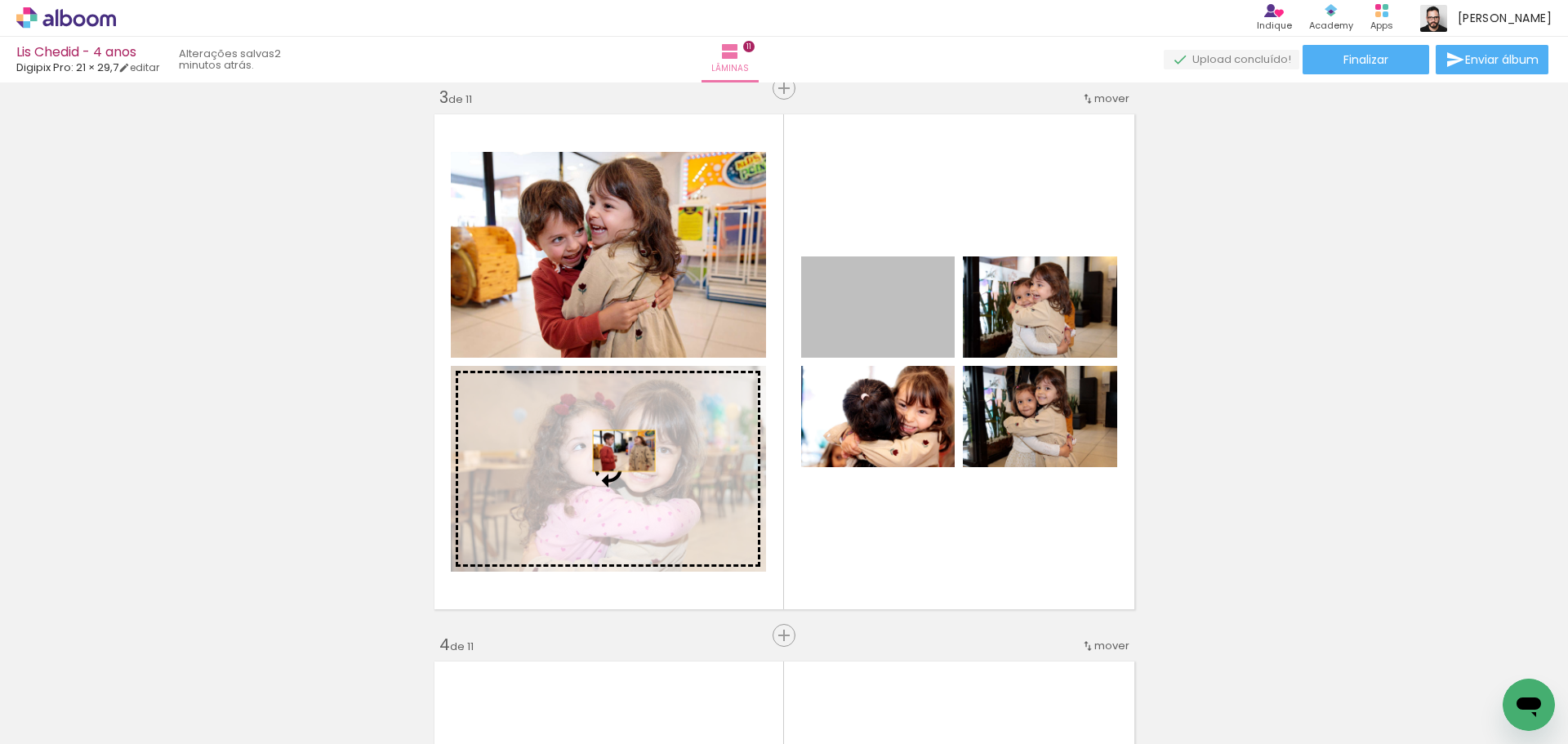
drag, startPoint x: 872, startPoint y: 331, endPoint x: 617, endPoint y: 453, distance: 282.7
click at [0, 0] on slot at bounding box center [0, 0] width 0 height 0
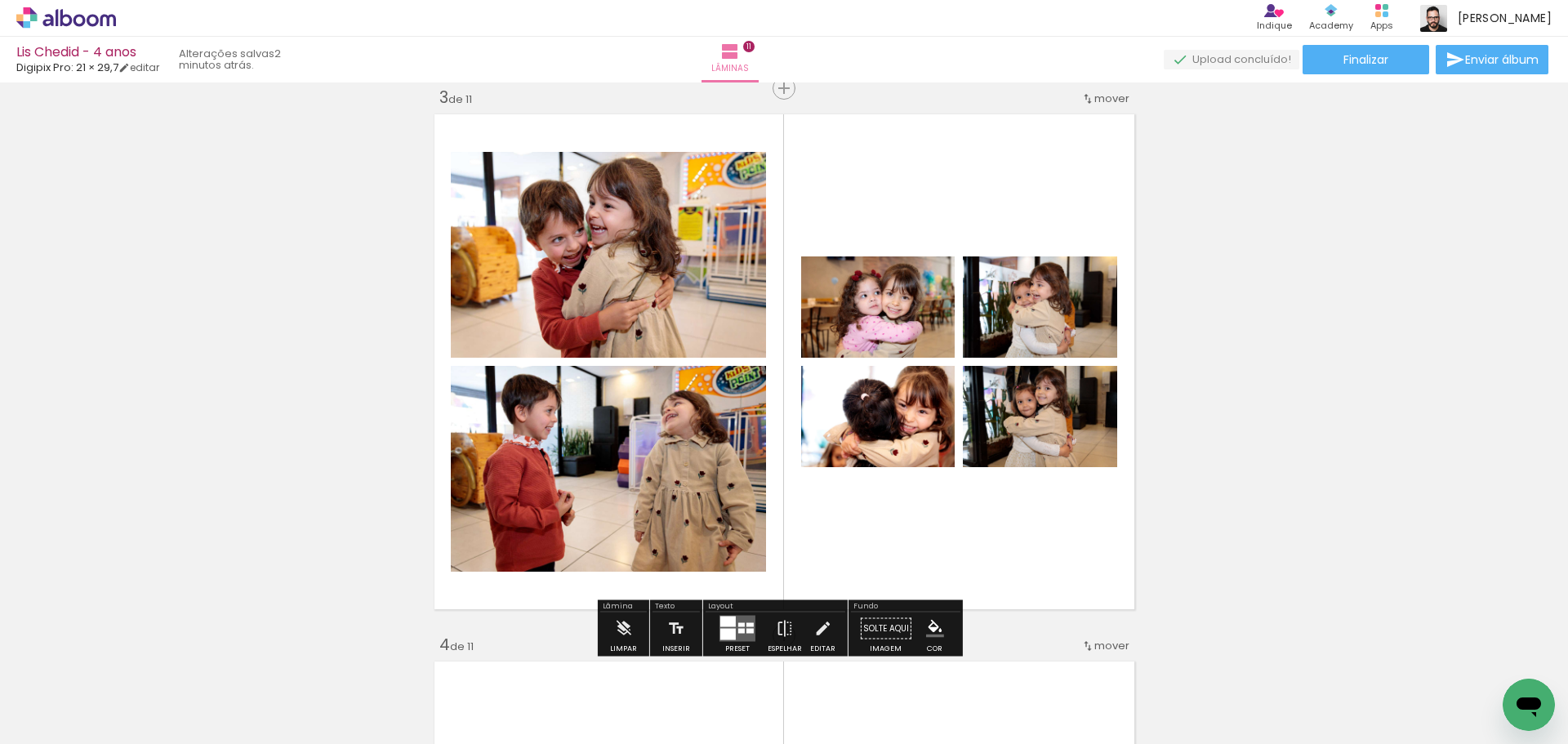
click at [1124, 541] on quentale-layouter at bounding box center [784, 361] width 712 height 507
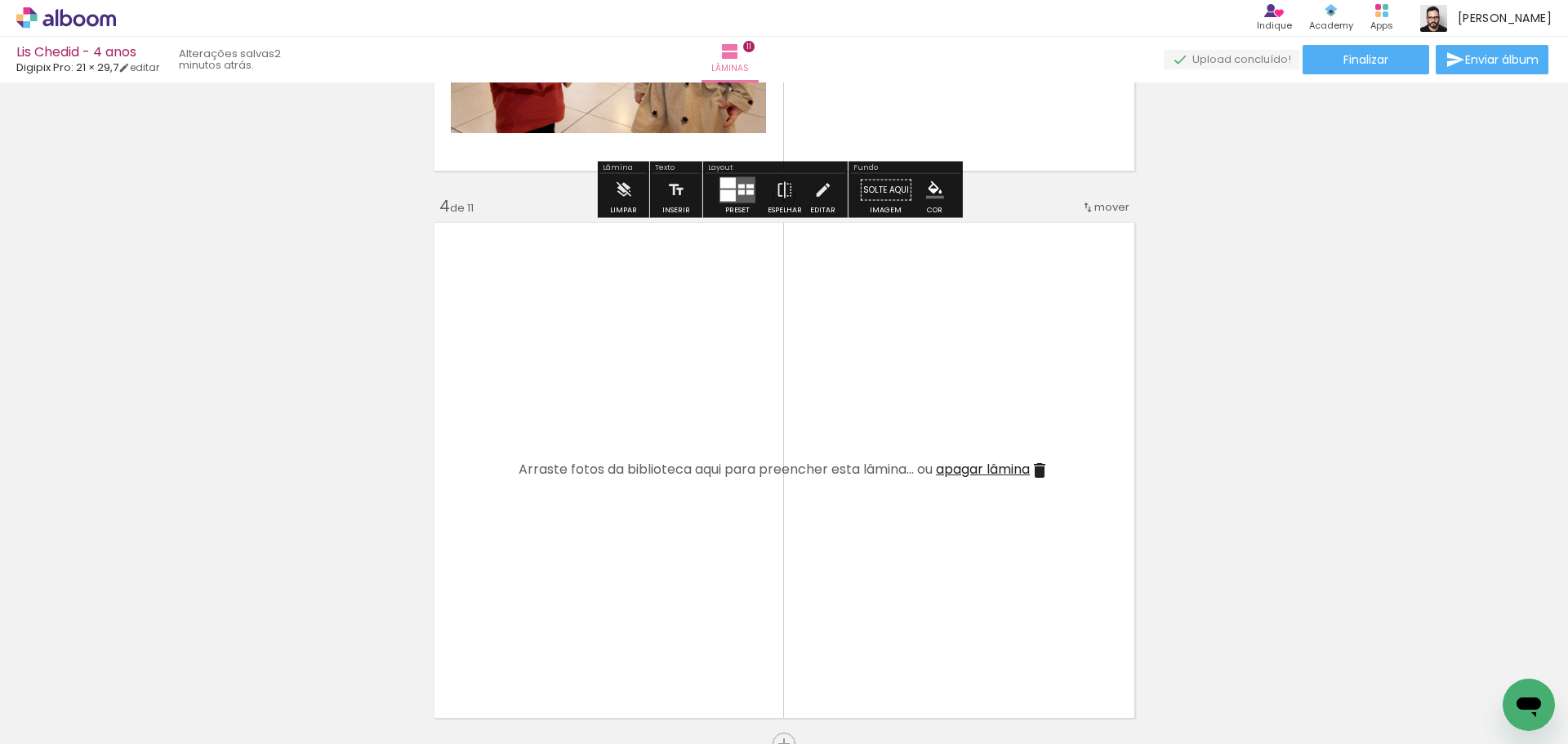
scroll to position [1606, 0]
